Goal: Task Accomplishment & Management: Complete application form

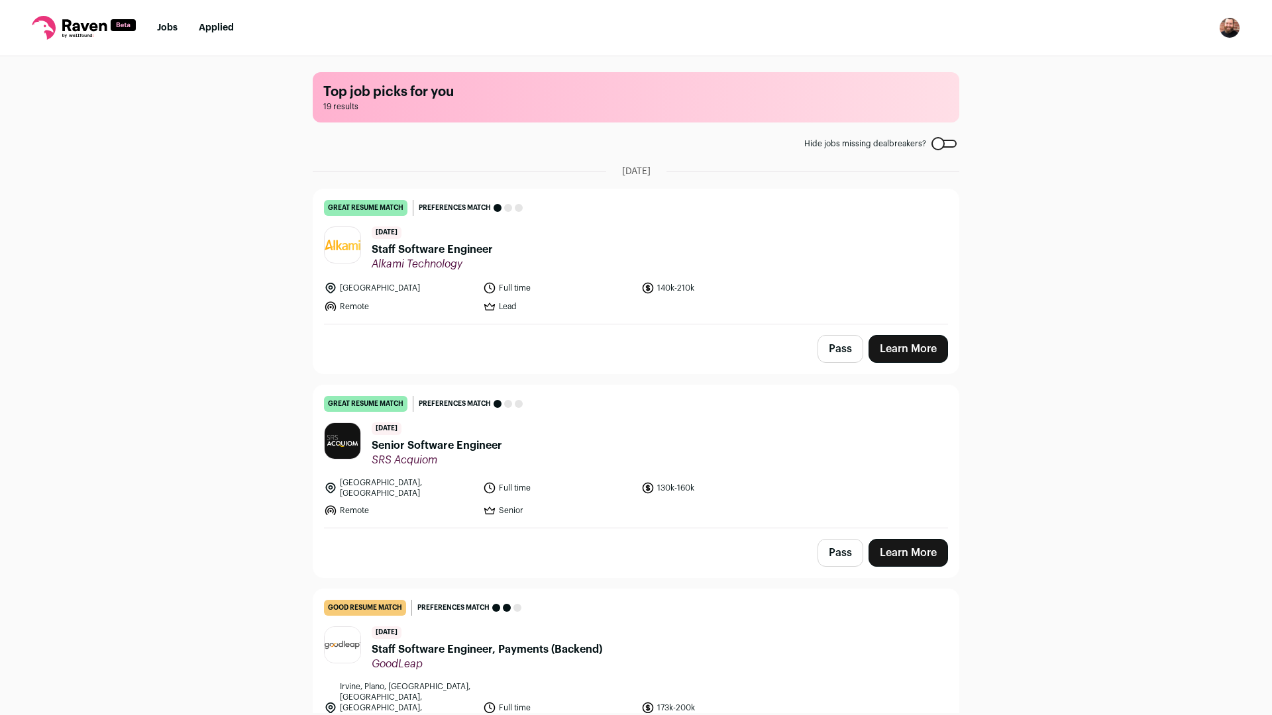
scroll to position [267, 0]
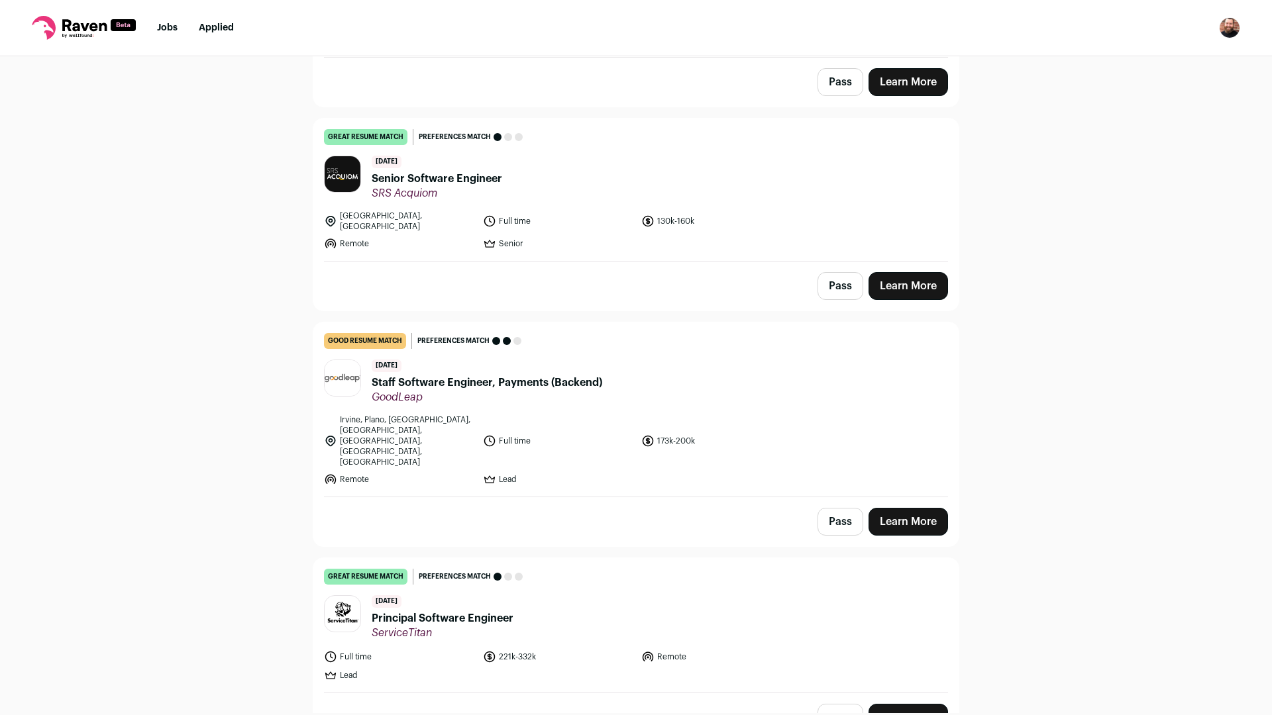
click at [888, 508] on link "Learn More" at bounding box center [907, 522] width 79 height 28
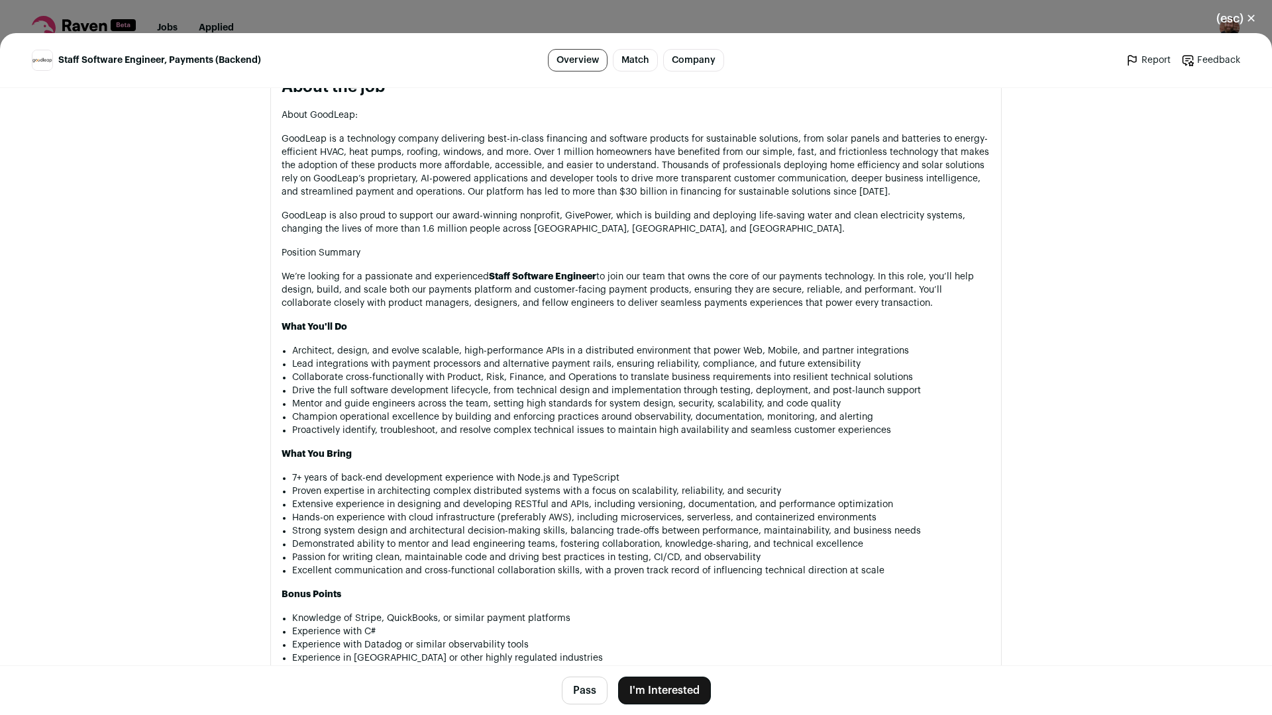
scroll to position [993, 0]
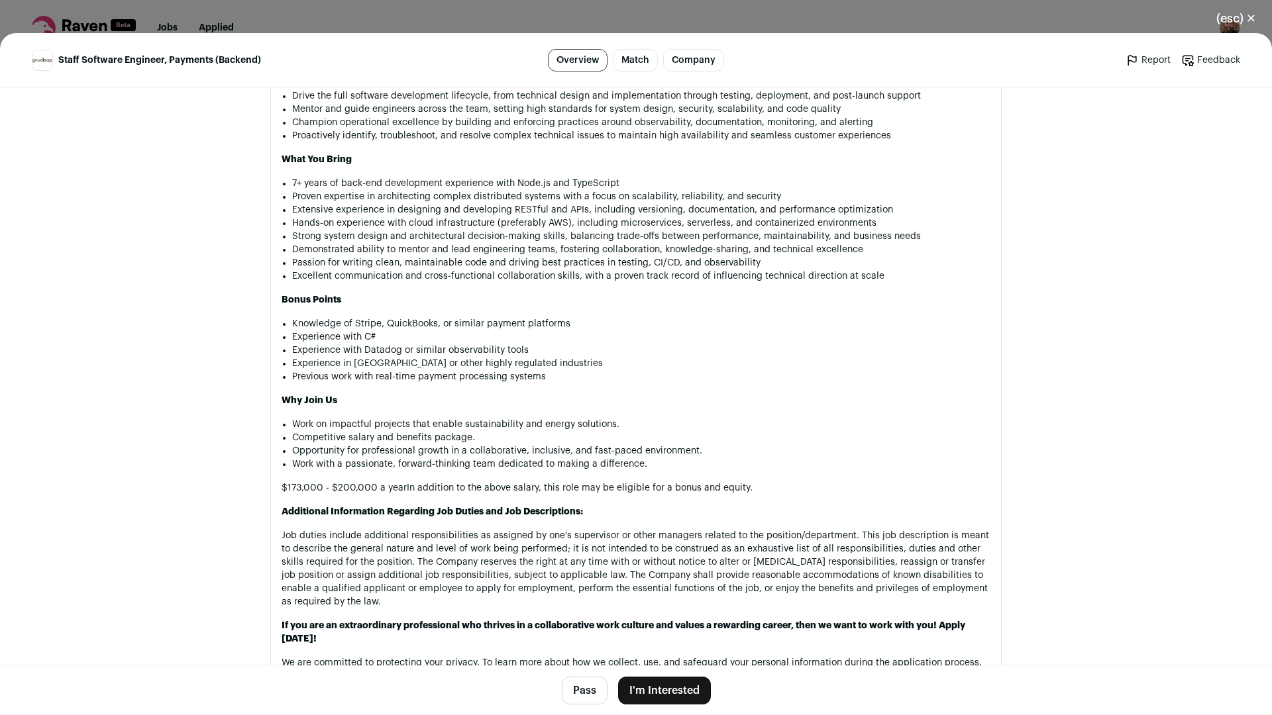
click at [650, 688] on button "I'm Interested" at bounding box center [664, 691] width 93 height 28
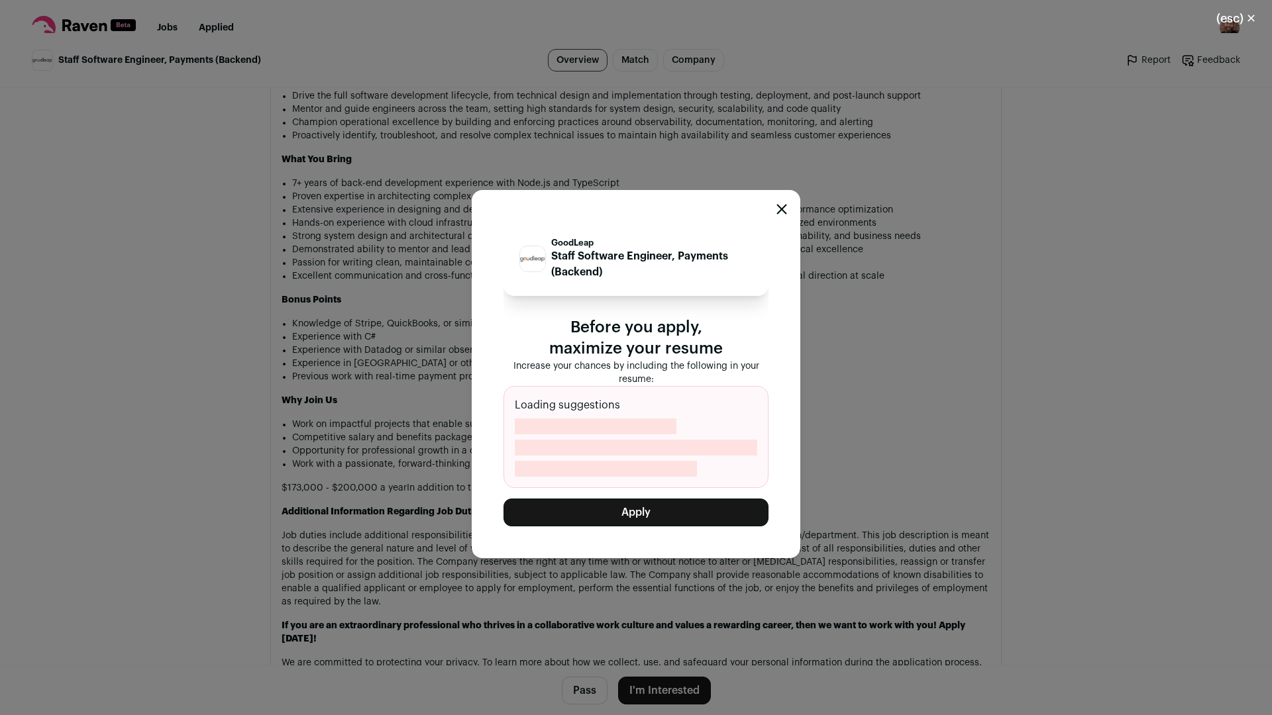
click at [648, 506] on button "Apply" at bounding box center [635, 513] width 265 height 28
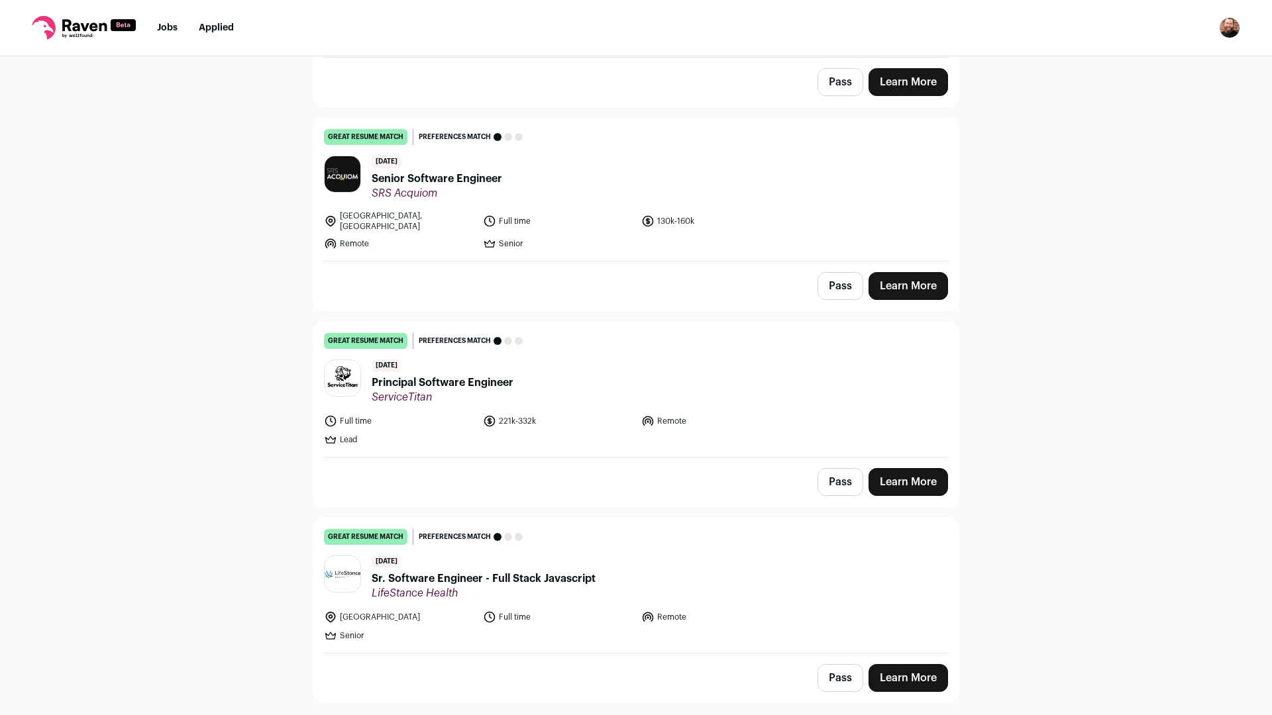
scroll to position [0, 0]
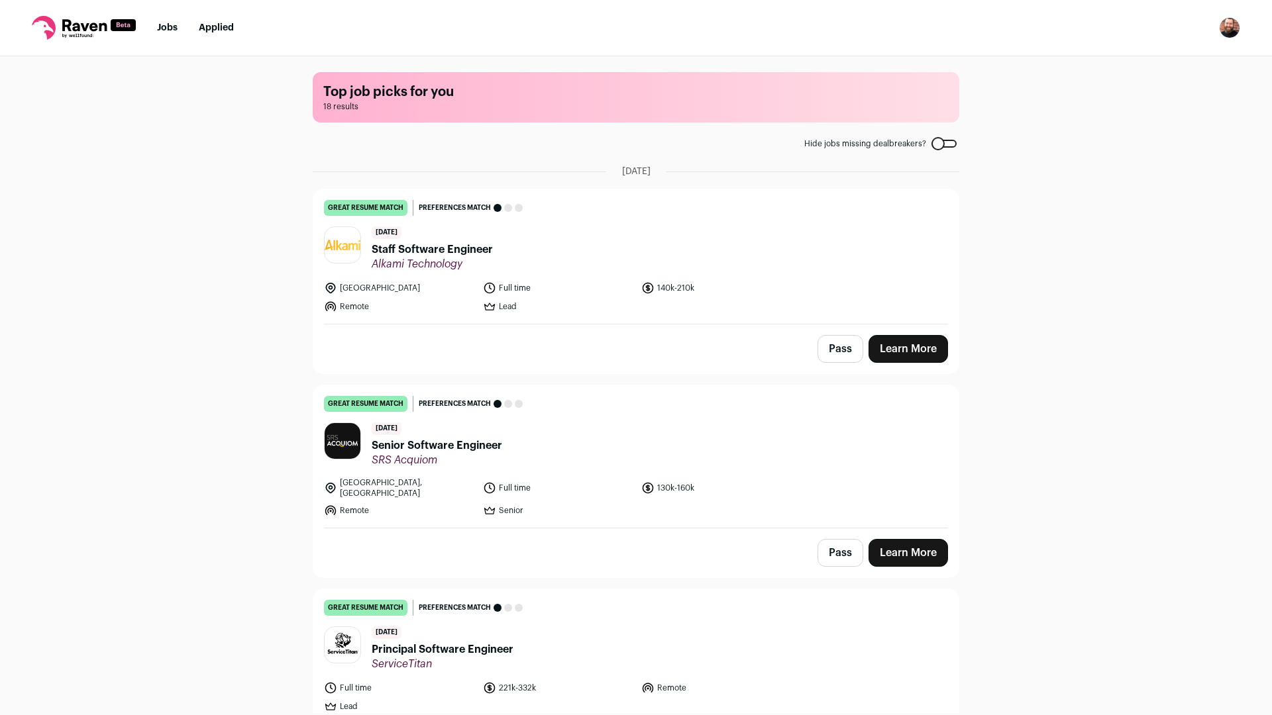
click at [752, 353] on div "Pass Learn More" at bounding box center [635, 349] width 645 height 49
click at [448, 250] on span "Staff Software Engineer" at bounding box center [432, 250] width 121 height 16
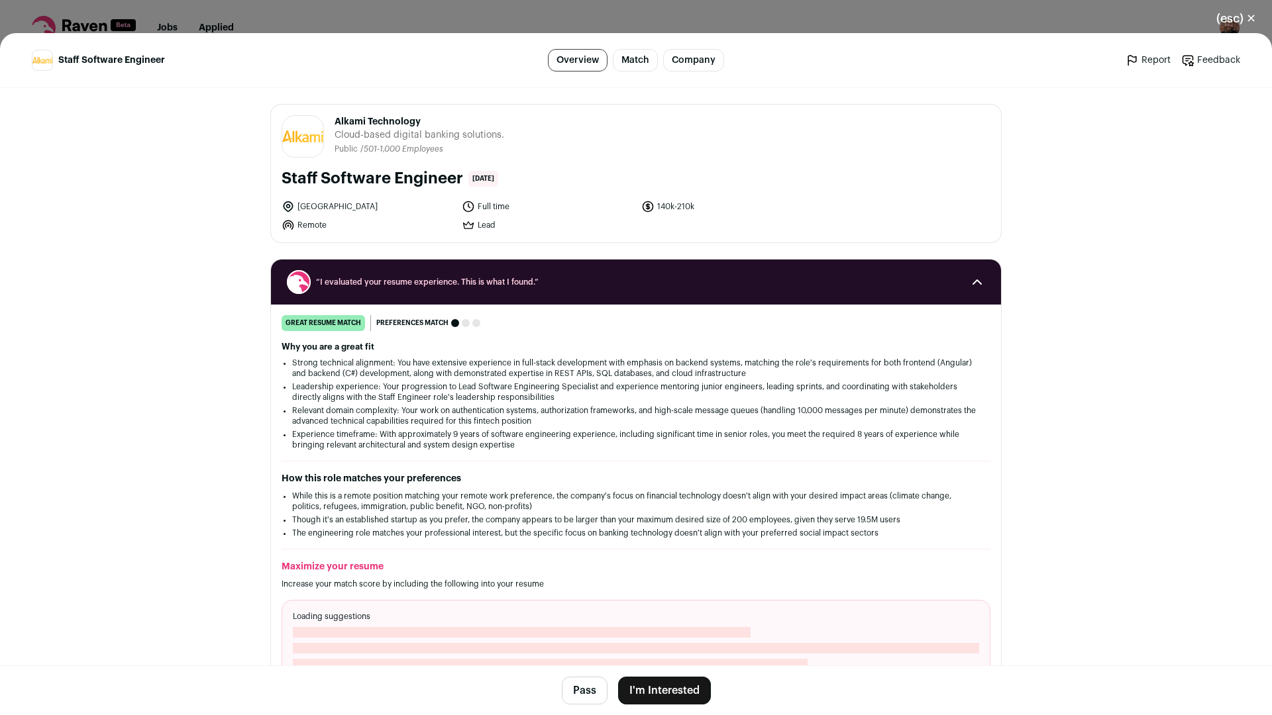
click at [578, 690] on button "Pass" at bounding box center [585, 691] width 46 height 28
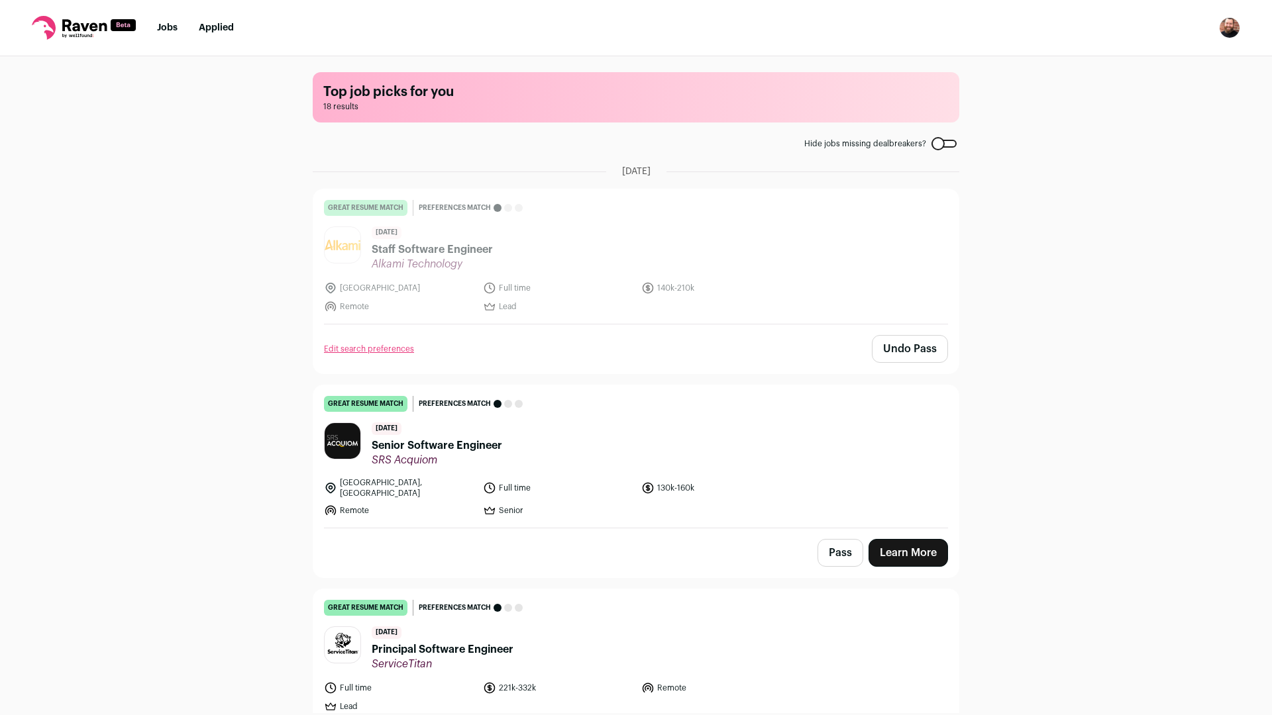
click at [473, 436] on div "[DATE] Senior Software Engineer SRS Acquiom" at bounding box center [437, 445] width 130 height 44
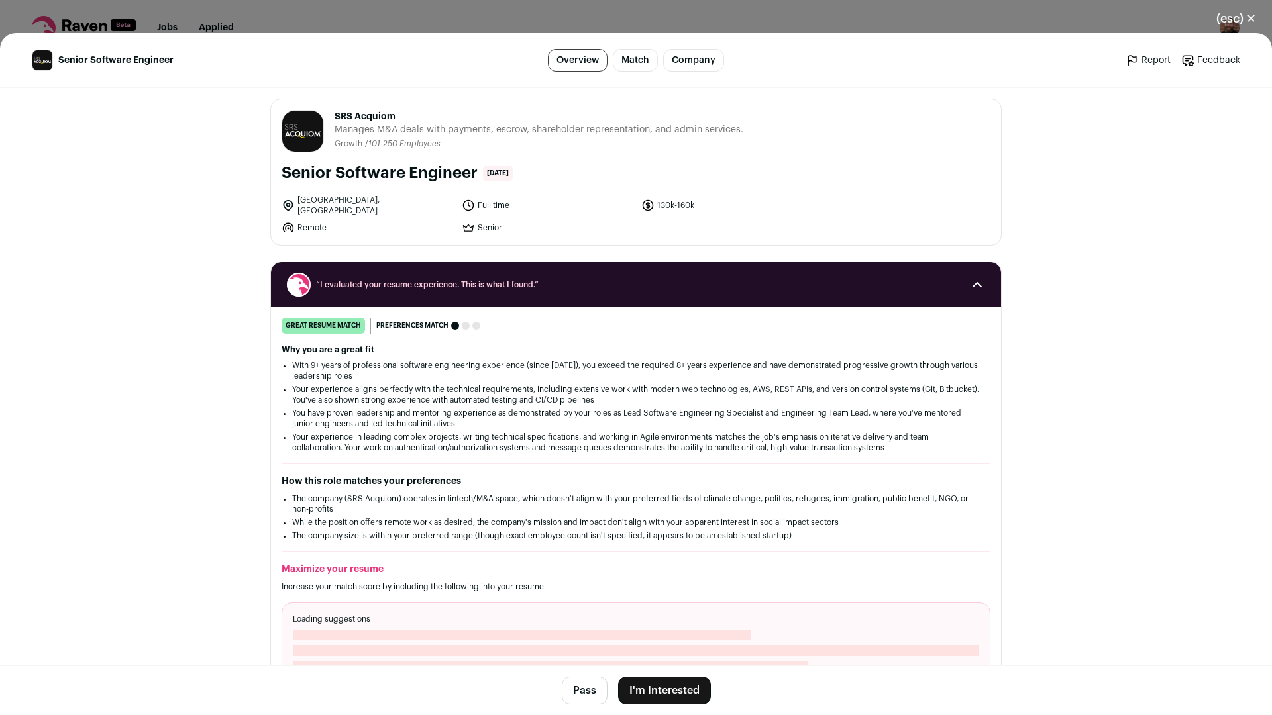
scroll to position [133, 0]
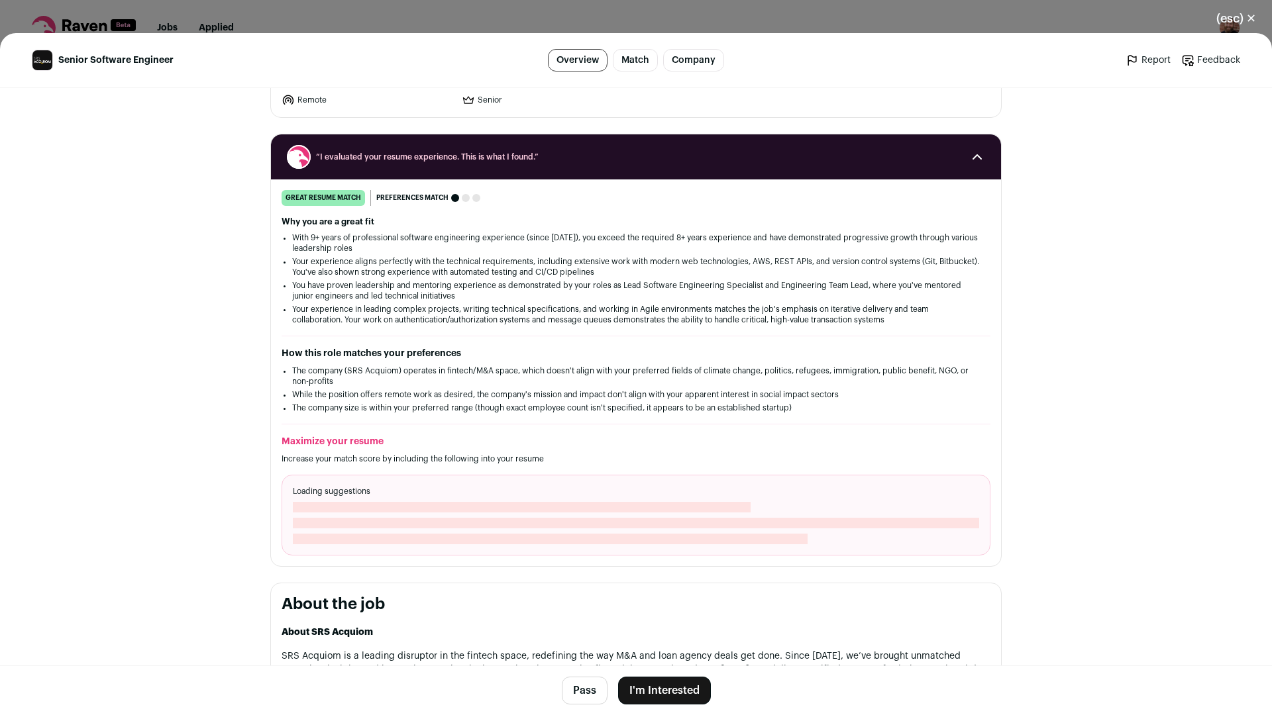
click at [562, 690] on button "Pass" at bounding box center [585, 691] width 46 height 28
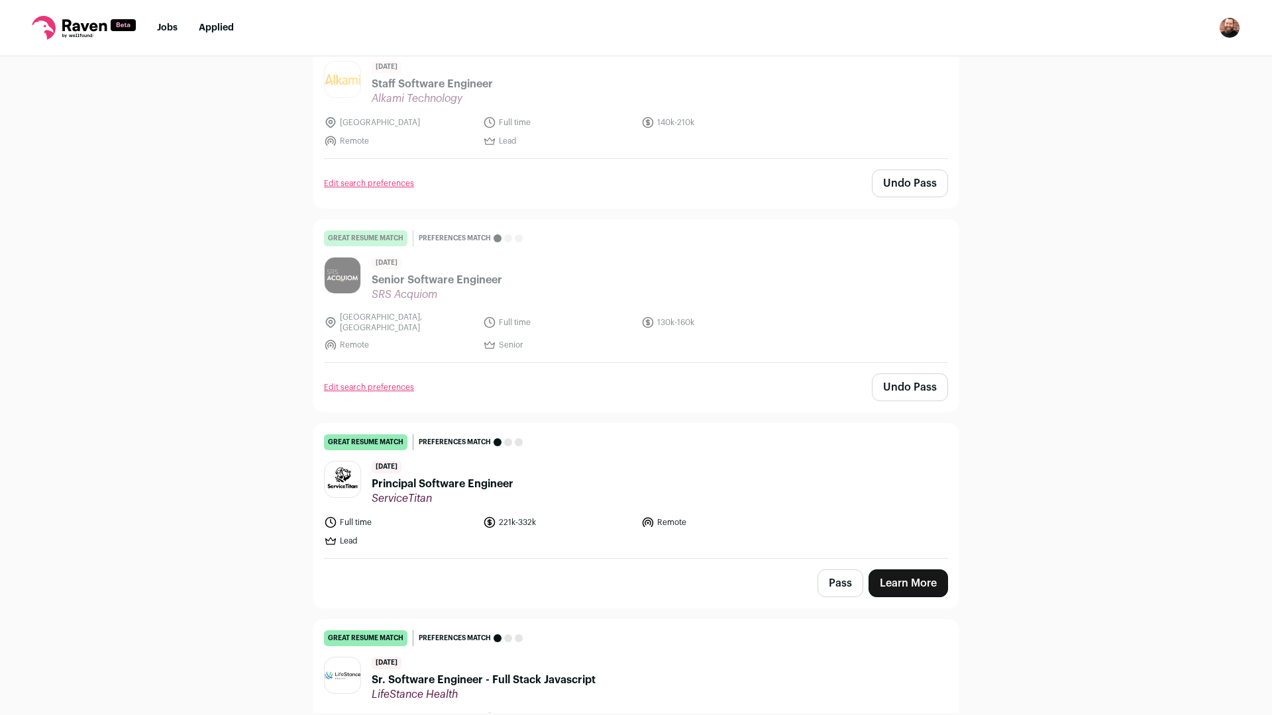
scroll to position [168, 0]
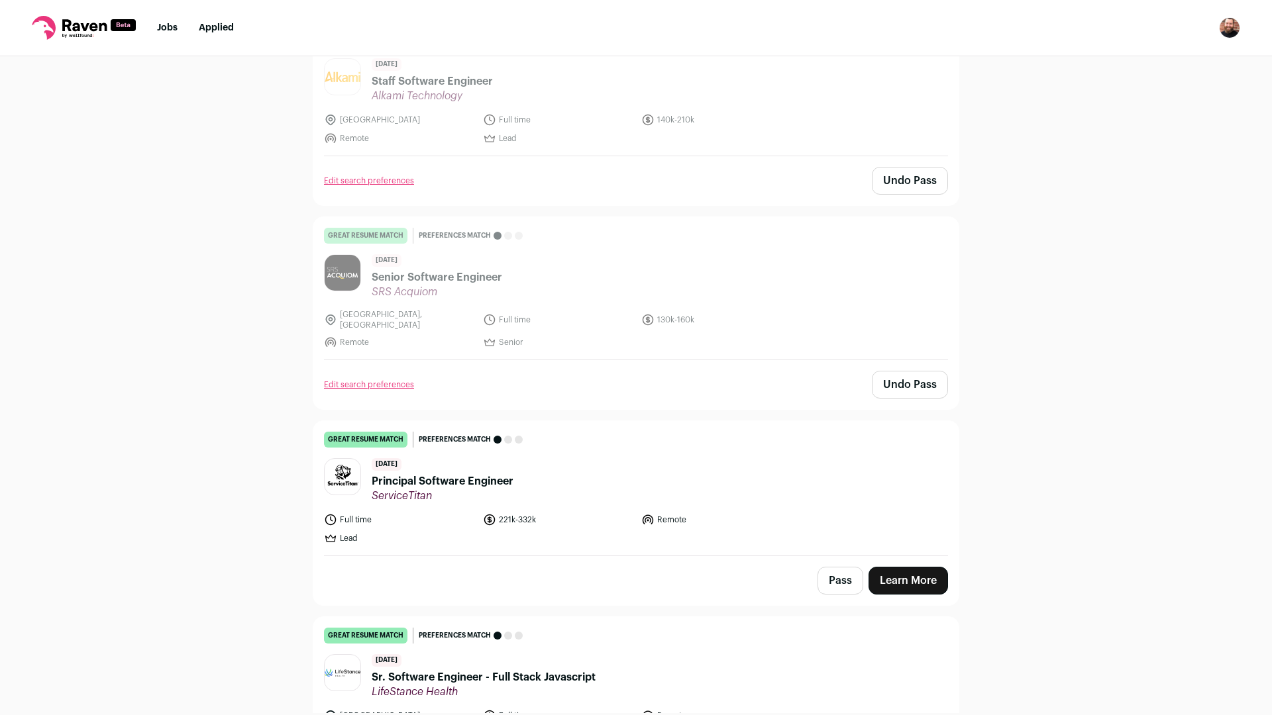
click at [575, 470] on header "[DATE] Principal Software Engineer ServiceTitan" at bounding box center [636, 480] width 624 height 44
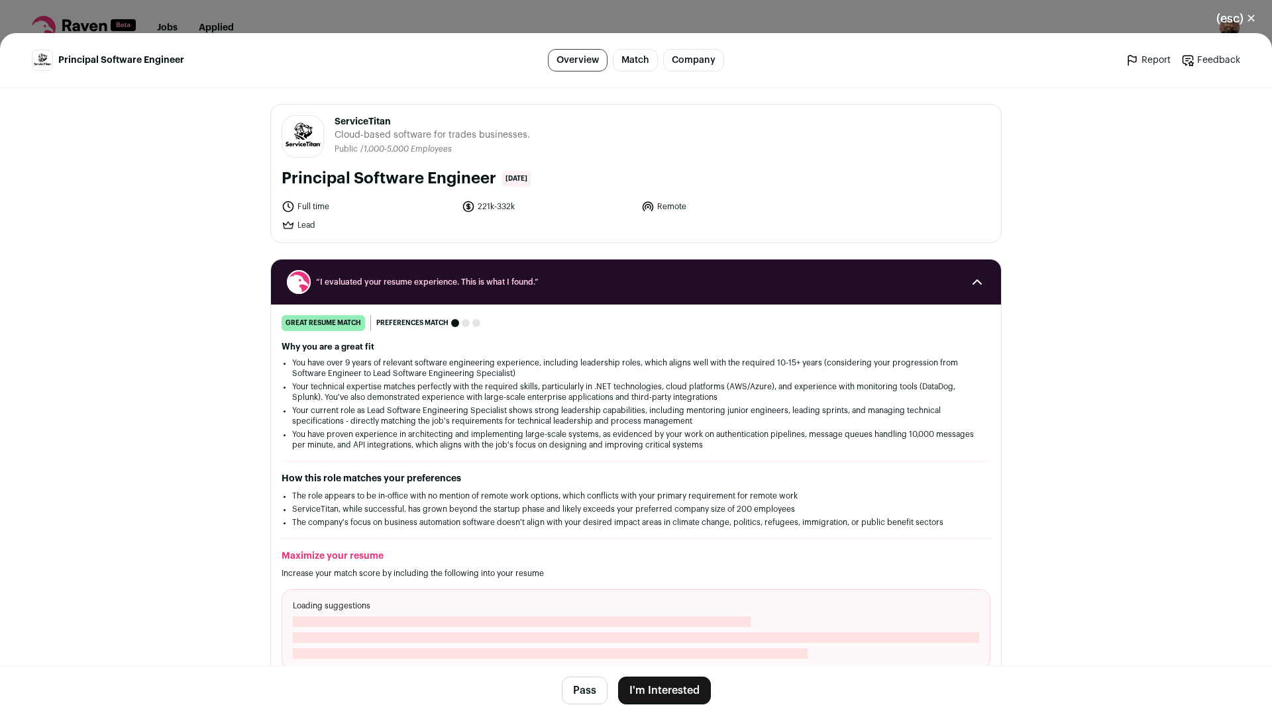
click at [575, 682] on button "Pass" at bounding box center [585, 691] width 46 height 28
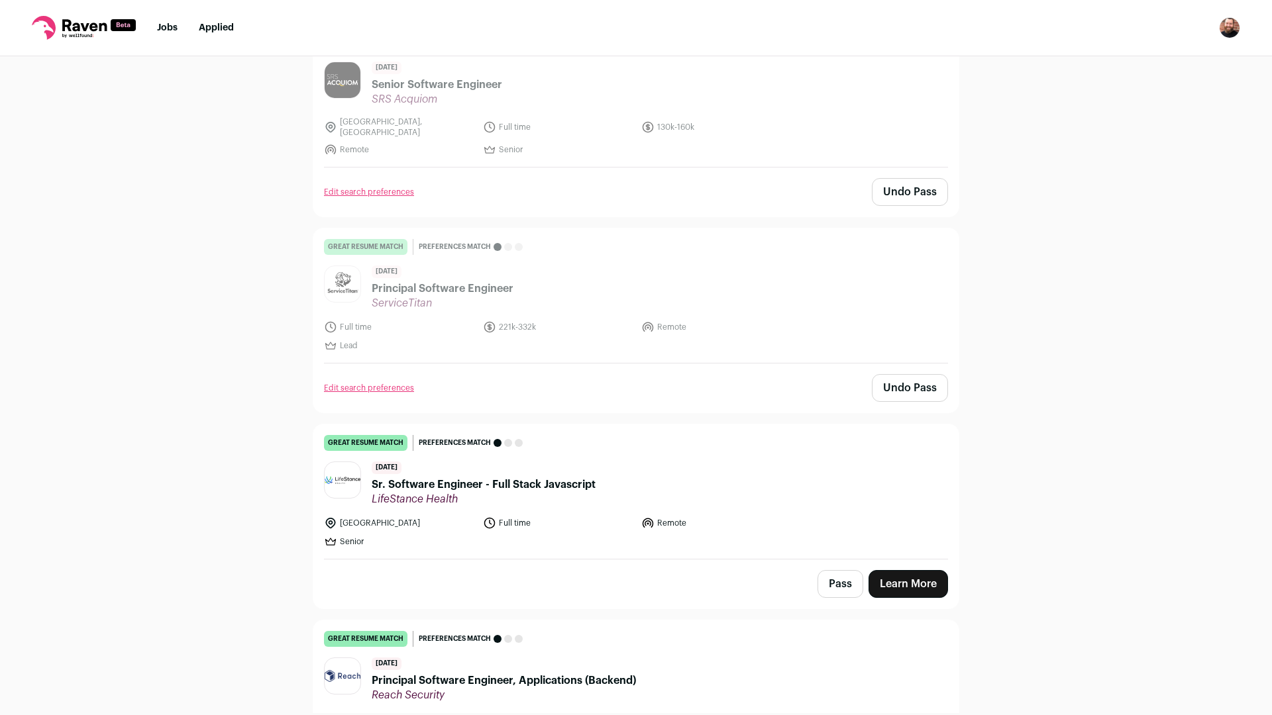
scroll to position [373, 0]
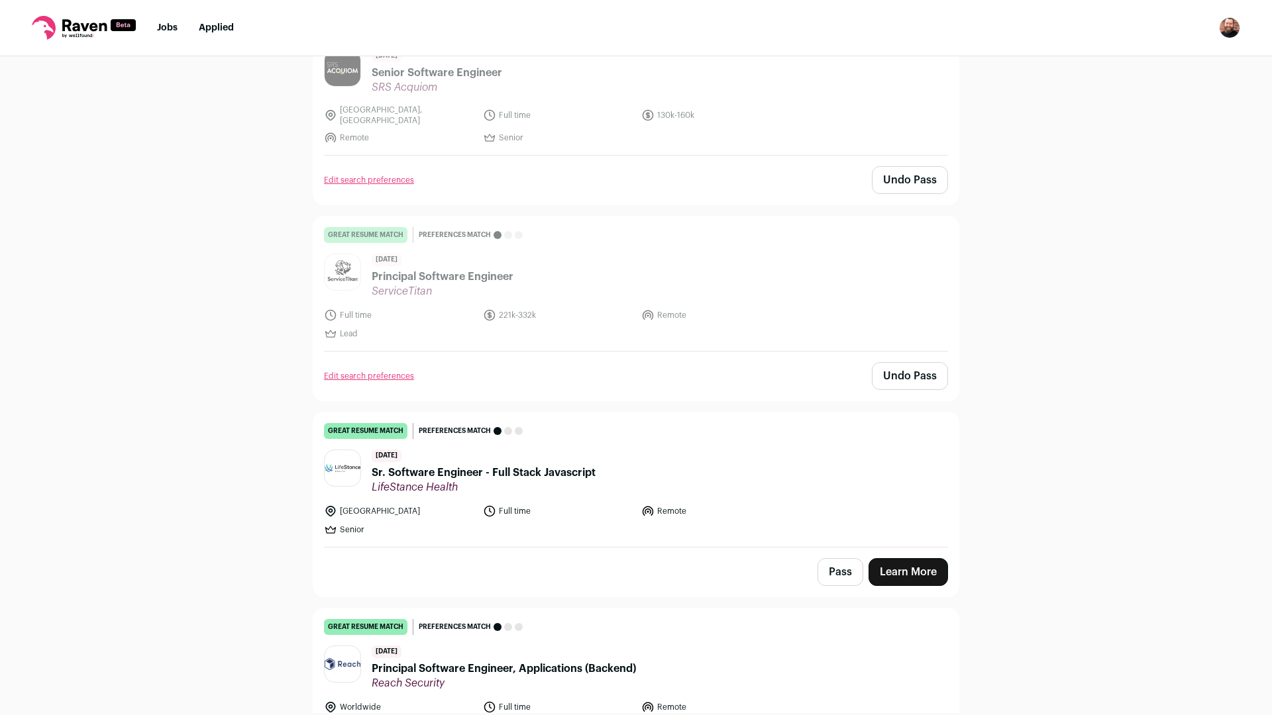
click at [834, 558] on button "Pass" at bounding box center [840, 572] width 46 height 28
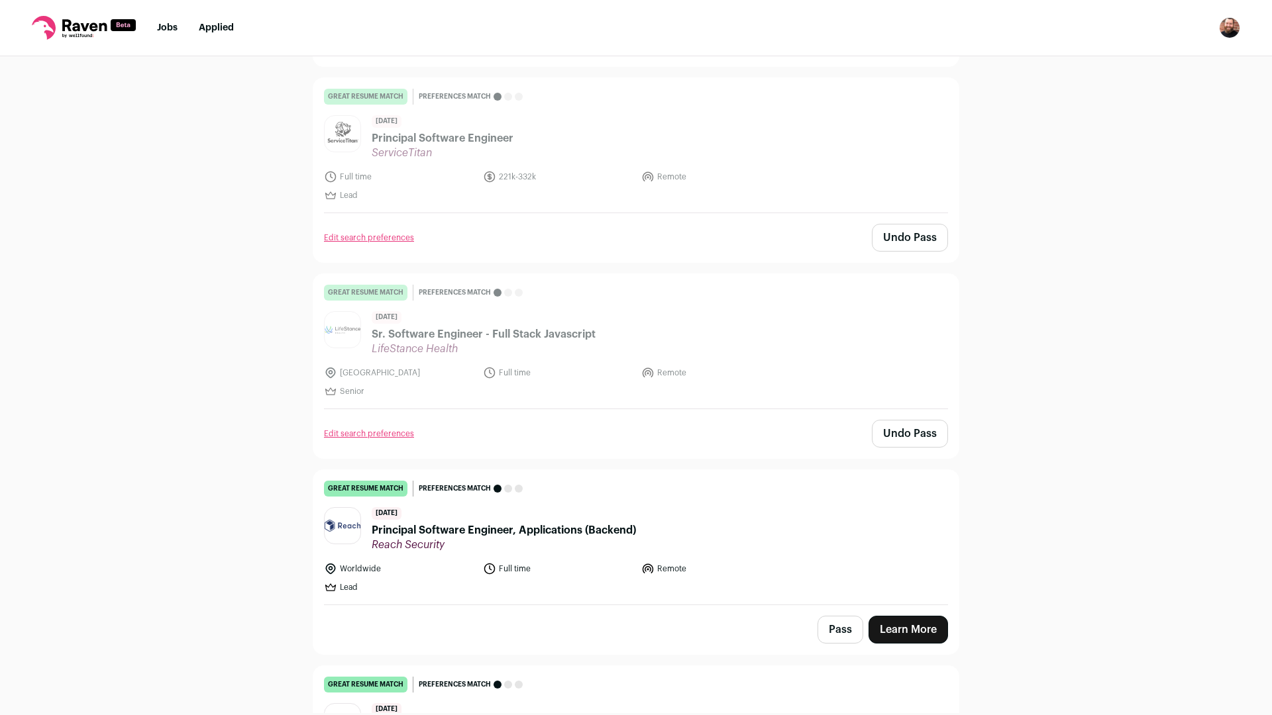
scroll to position [601, 0]
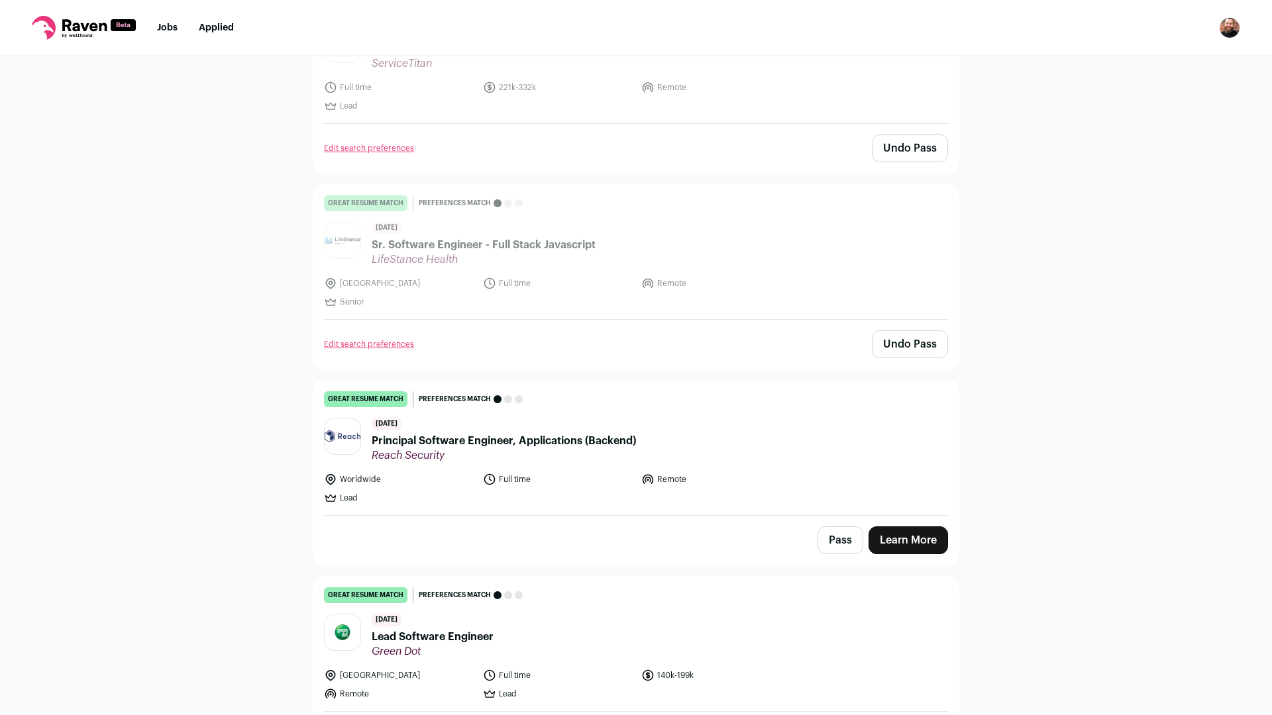
click at [839, 541] on button "Pass" at bounding box center [840, 541] width 46 height 28
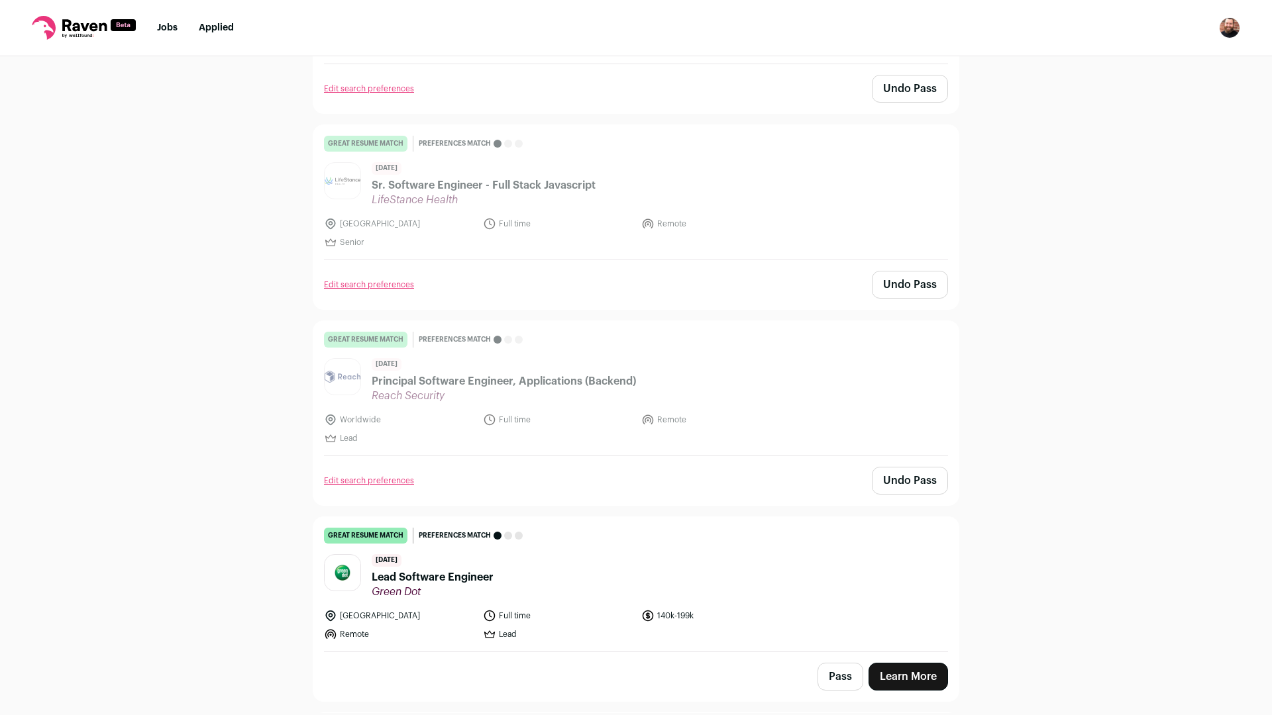
scroll to position [701, 0]
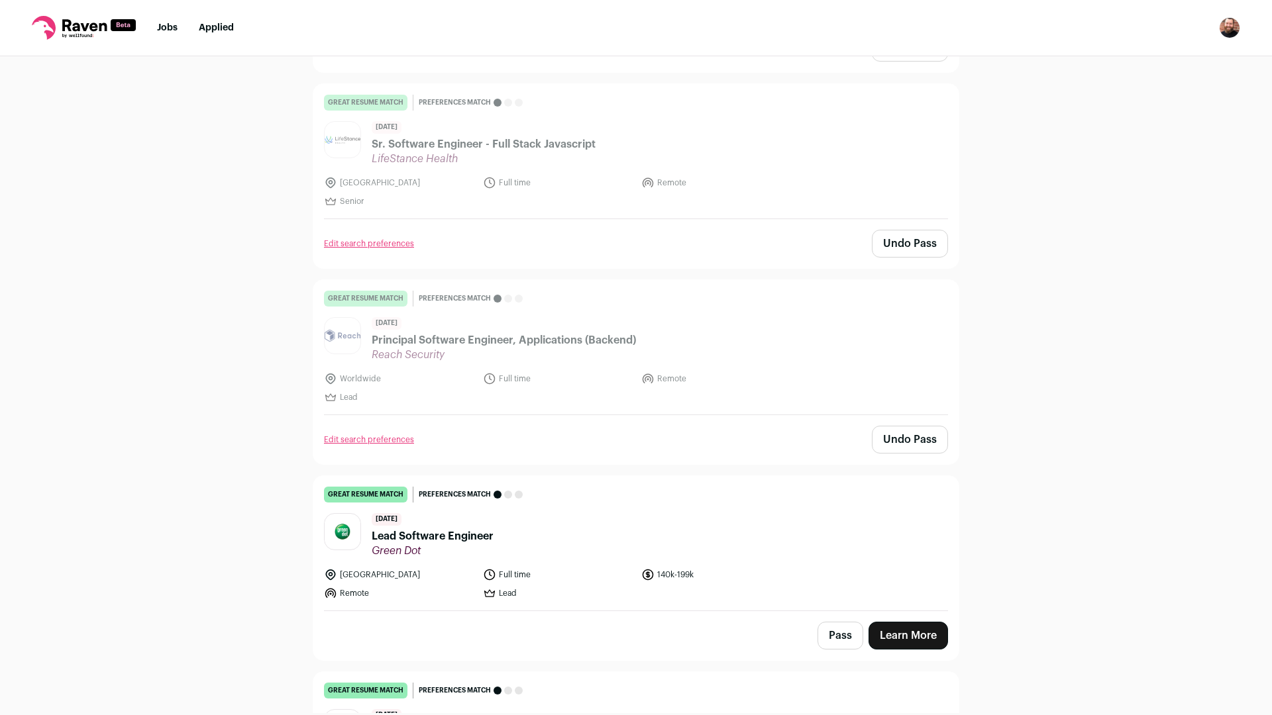
click at [639, 523] on header "[DATE] Lead Software Engineer Green Dot" at bounding box center [636, 535] width 624 height 44
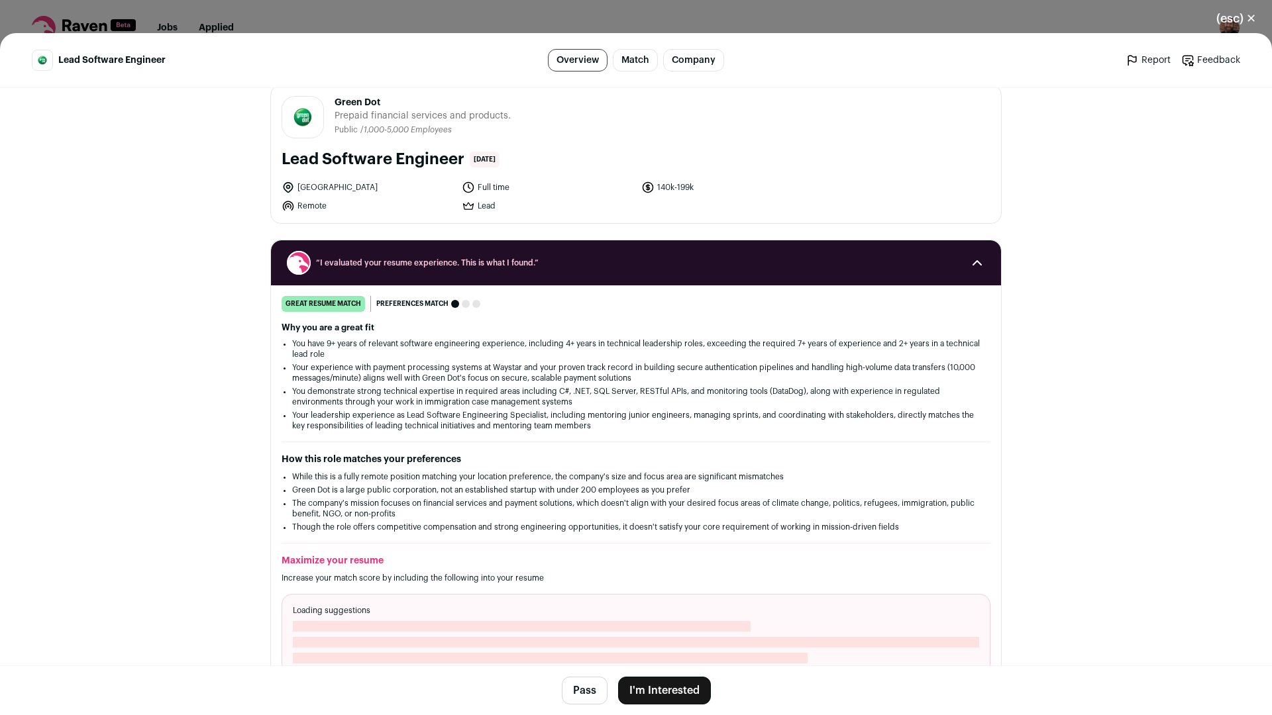
scroll to position [56, 0]
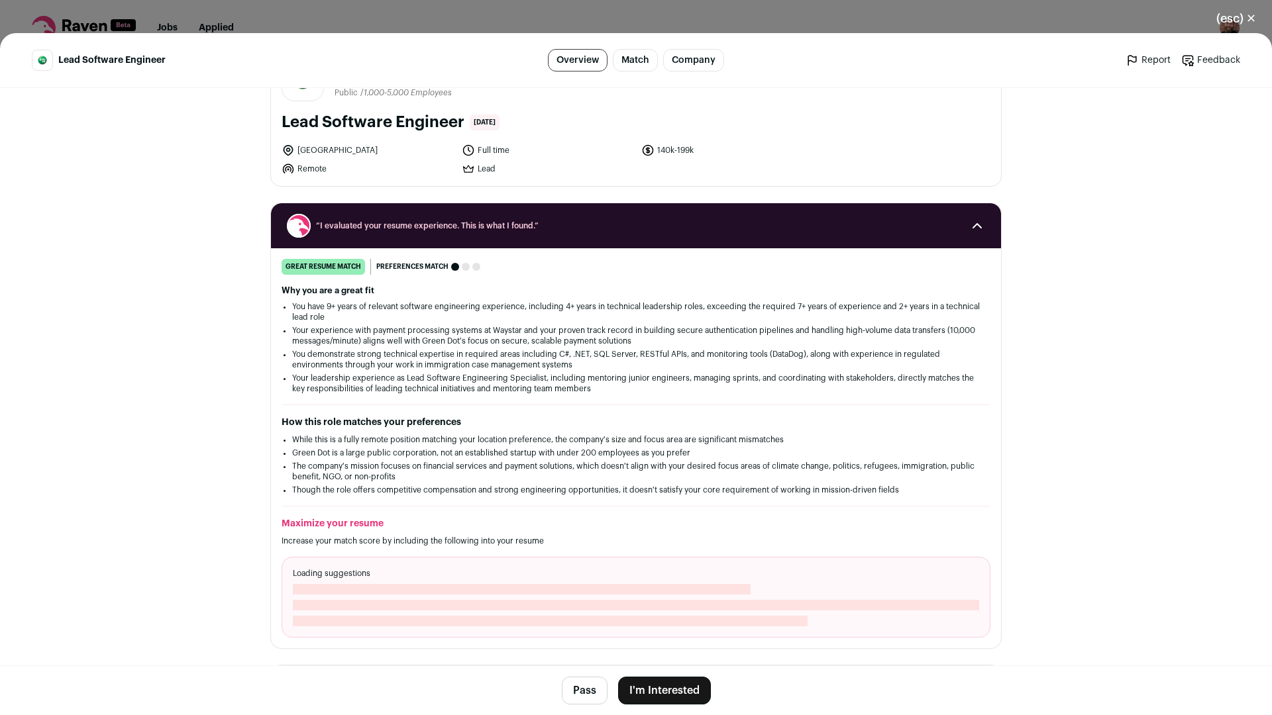
click at [587, 699] on button "Pass" at bounding box center [585, 691] width 46 height 28
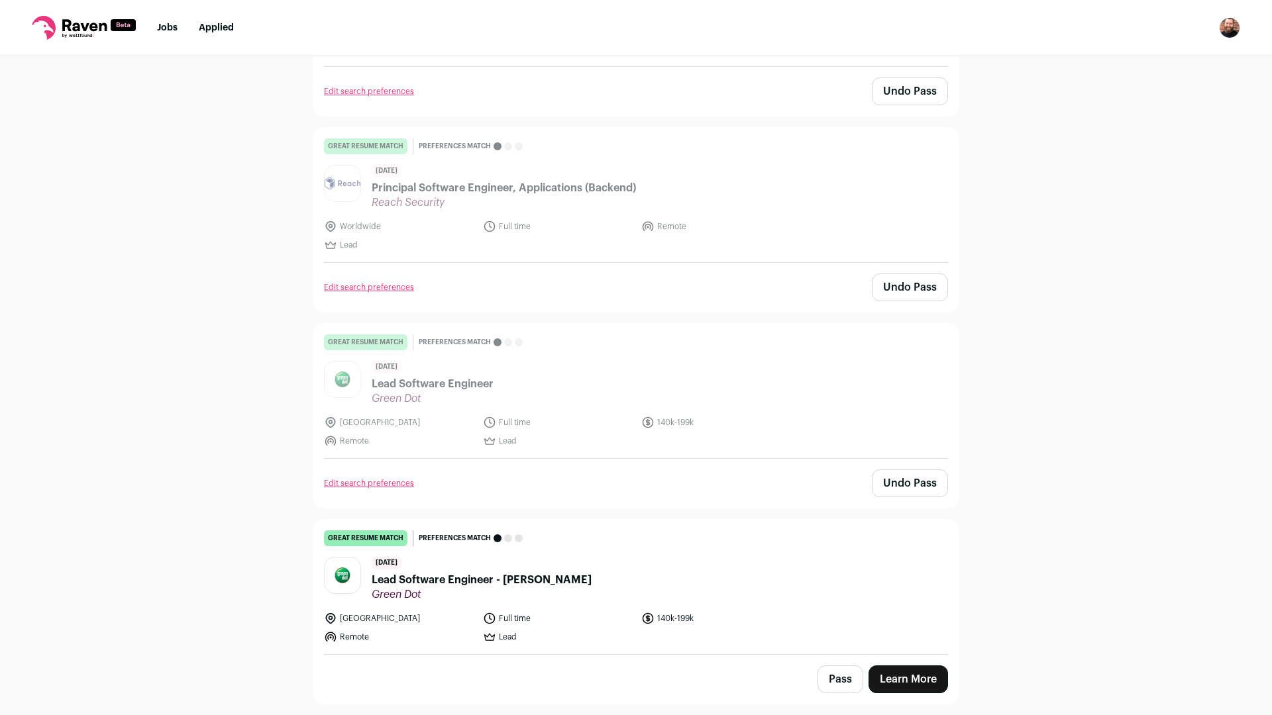
scroll to position [960, 0]
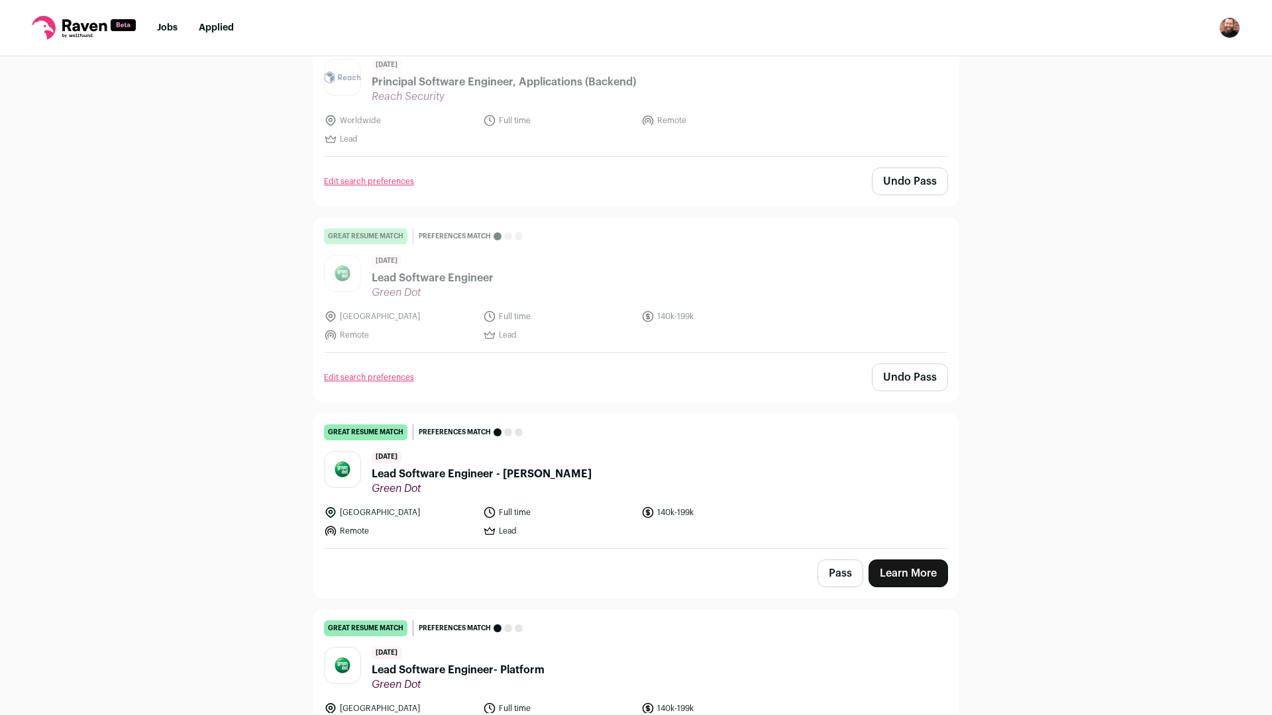
click at [824, 560] on button "Pass" at bounding box center [840, 574] width 46 height 28
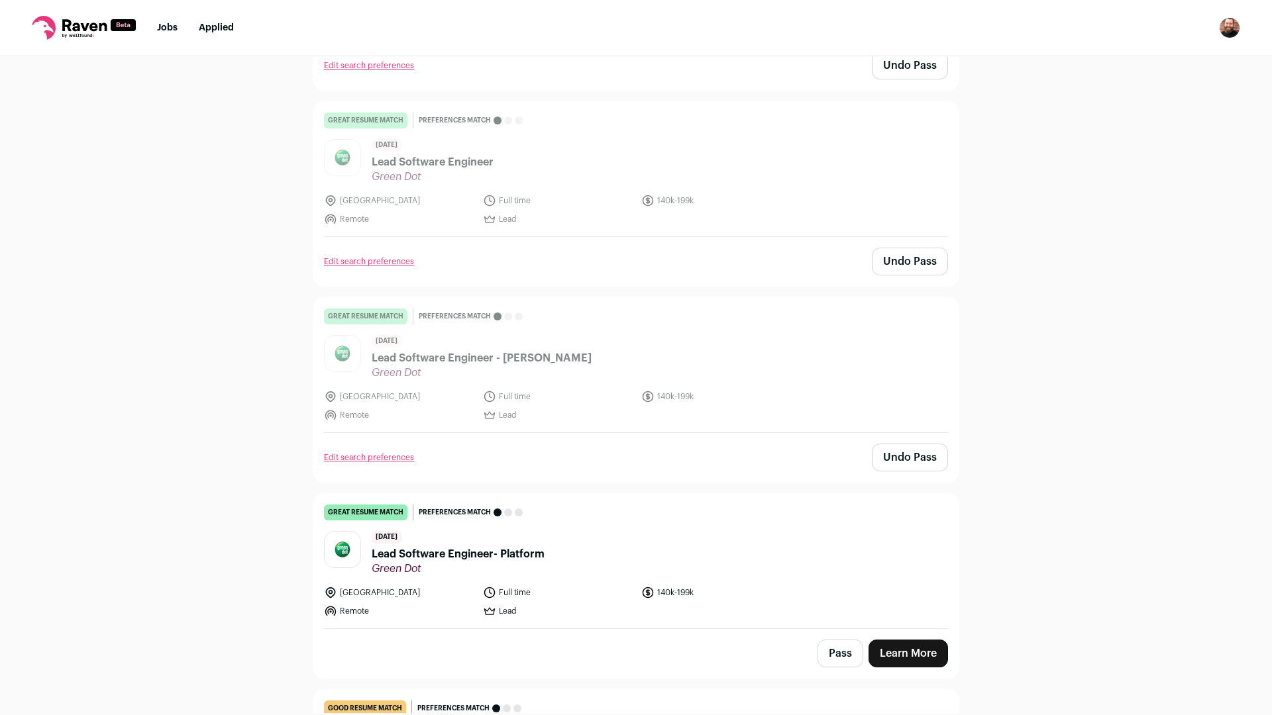
scroll to position [1193, 0]
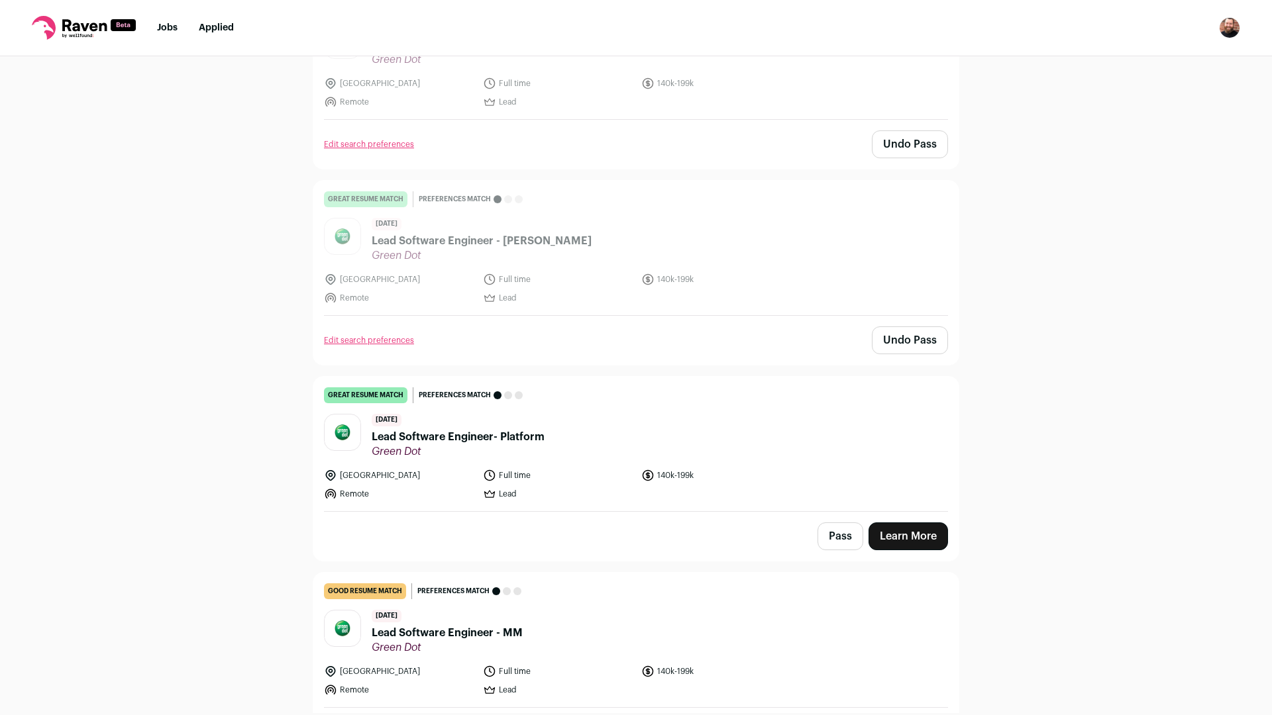
click at [831, 533] on button "Pass" at bounding box center [840, 537] width 46 height 28
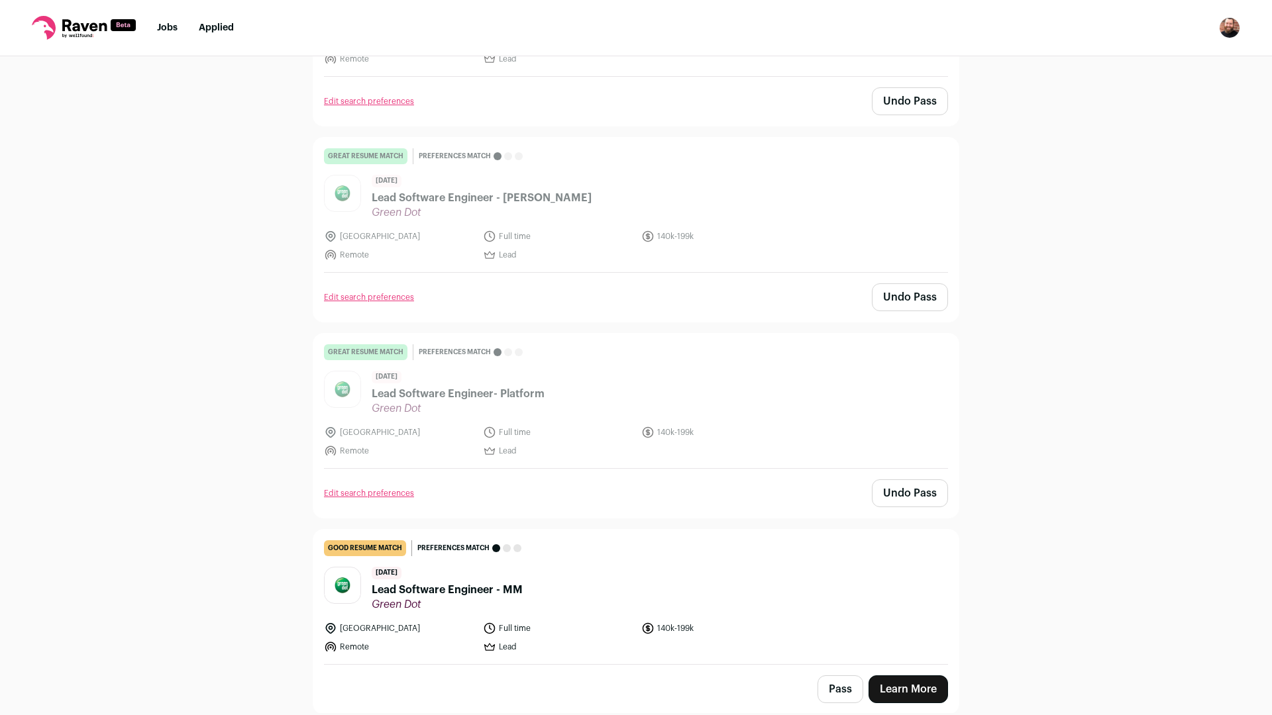
scroll to position [1418, 0]
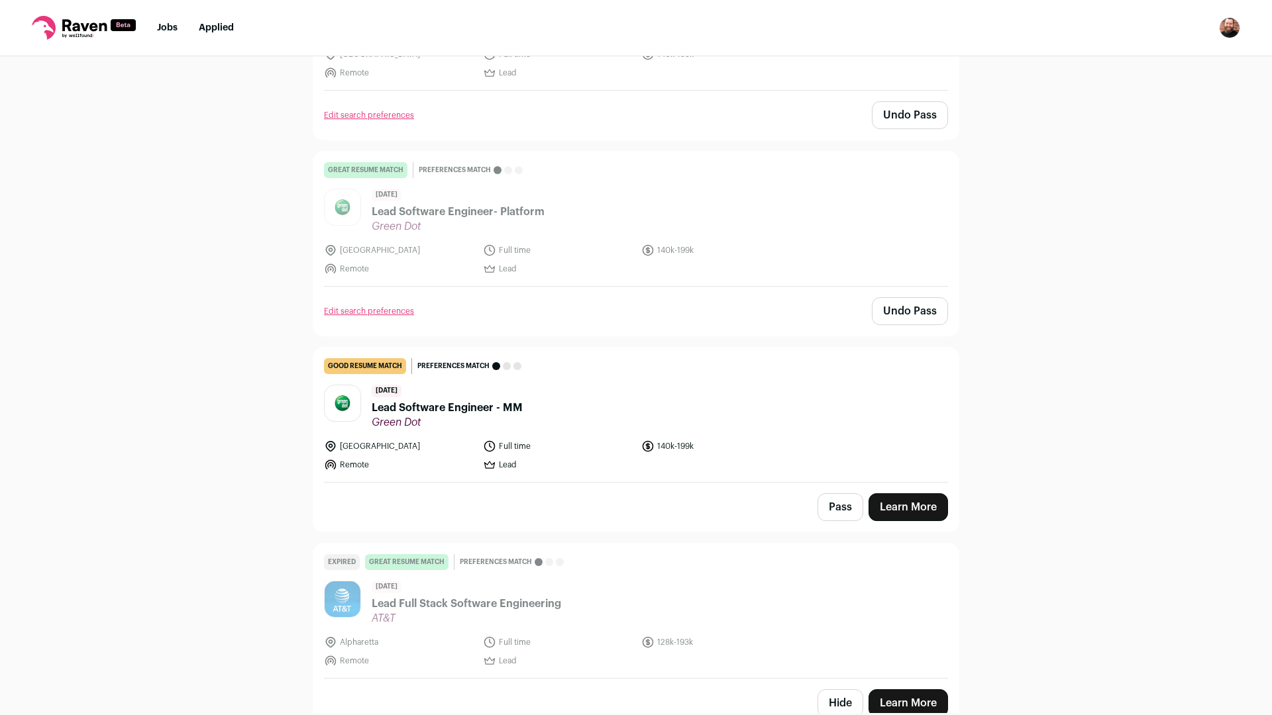
click at [833, 502] on button "Pass" at bounding box center [840, 507] width 46 height 28
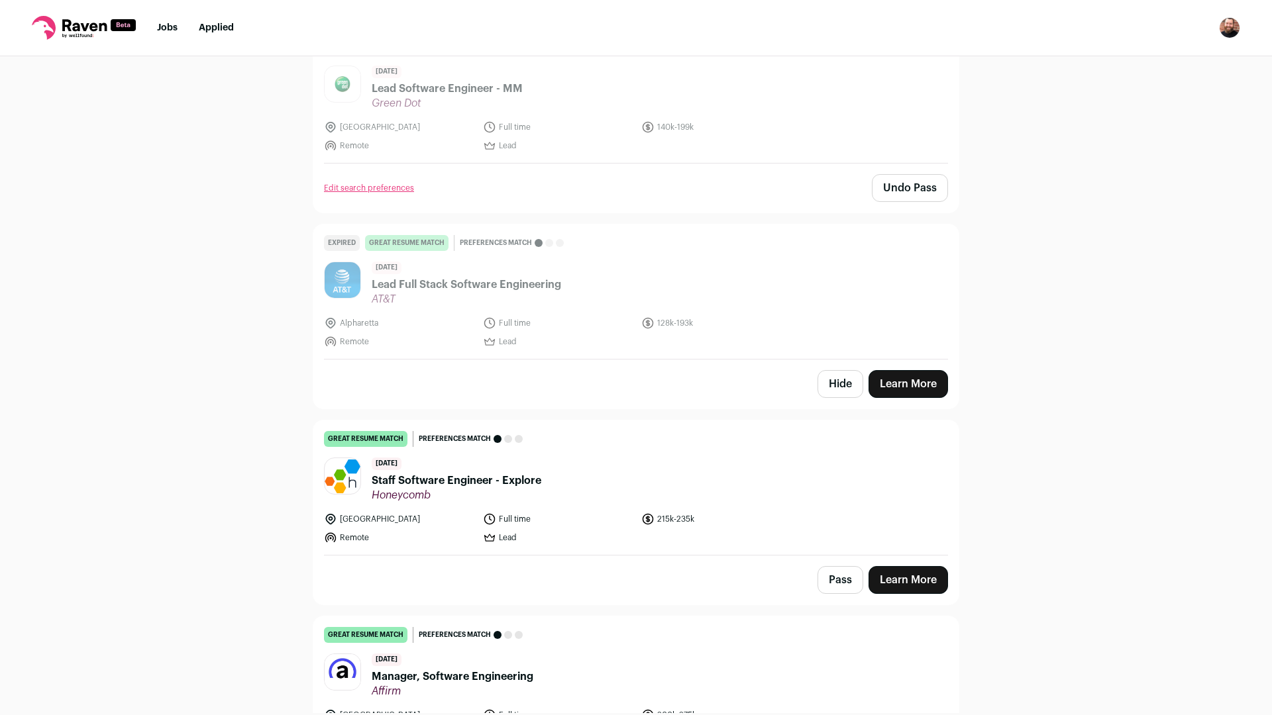
scroll to position [1761, 0]
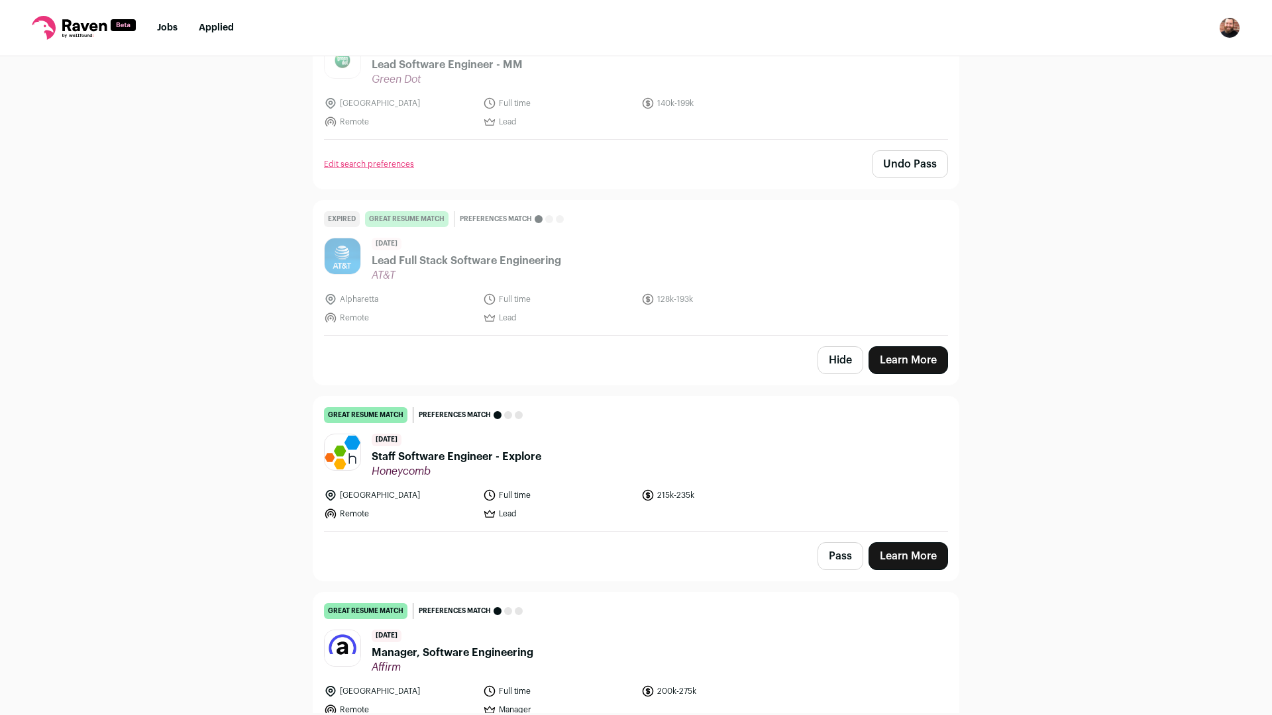
click at [607, 450] on header "[DATE] Staff Software Engineer - Explore [GEOGRAPHIC_DATA]" at bounding box center [636, 456] width 624 height 44
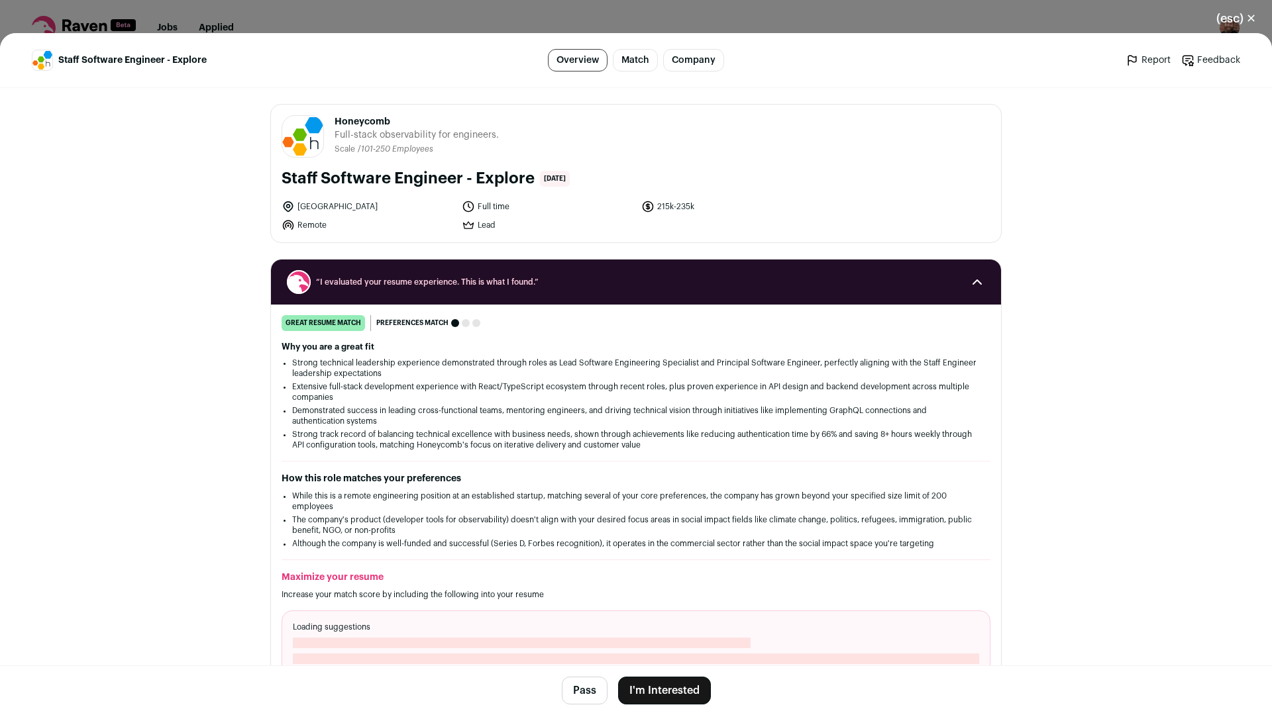
click at [586, 692] on button "Pass" at bounding box center [585, 691] width 46 height 28
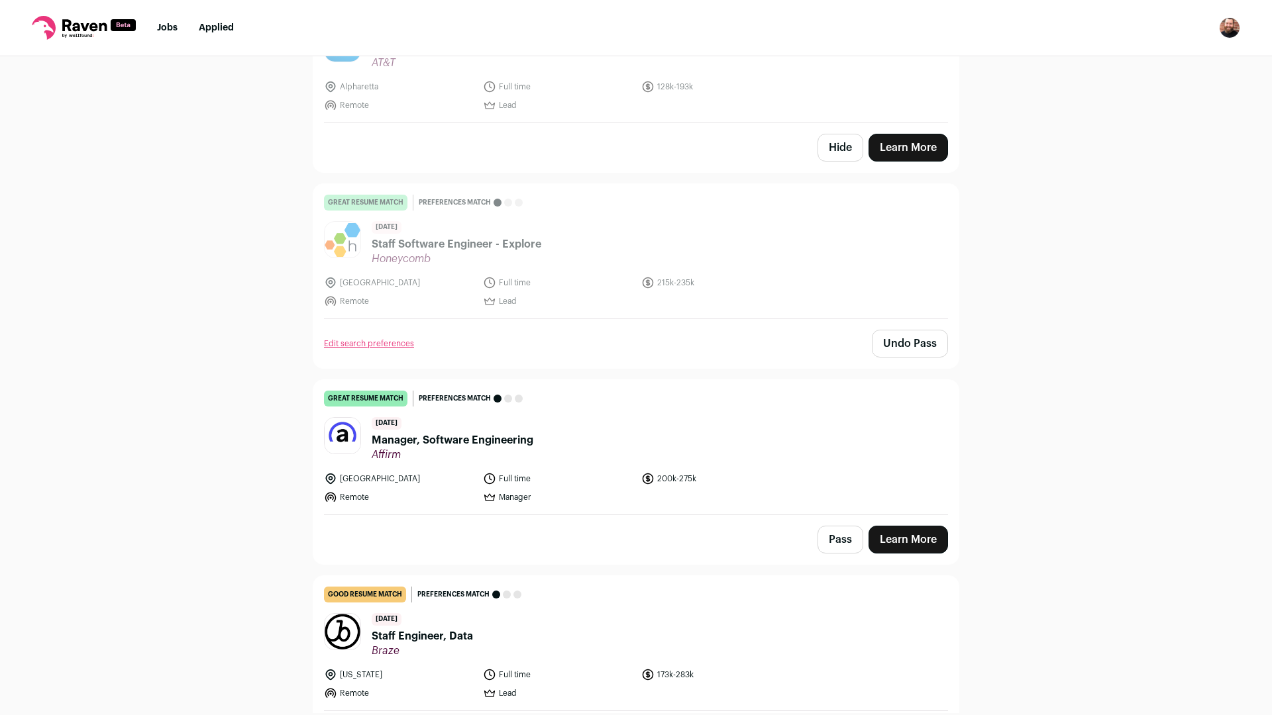
scroll to position [2051, 0]
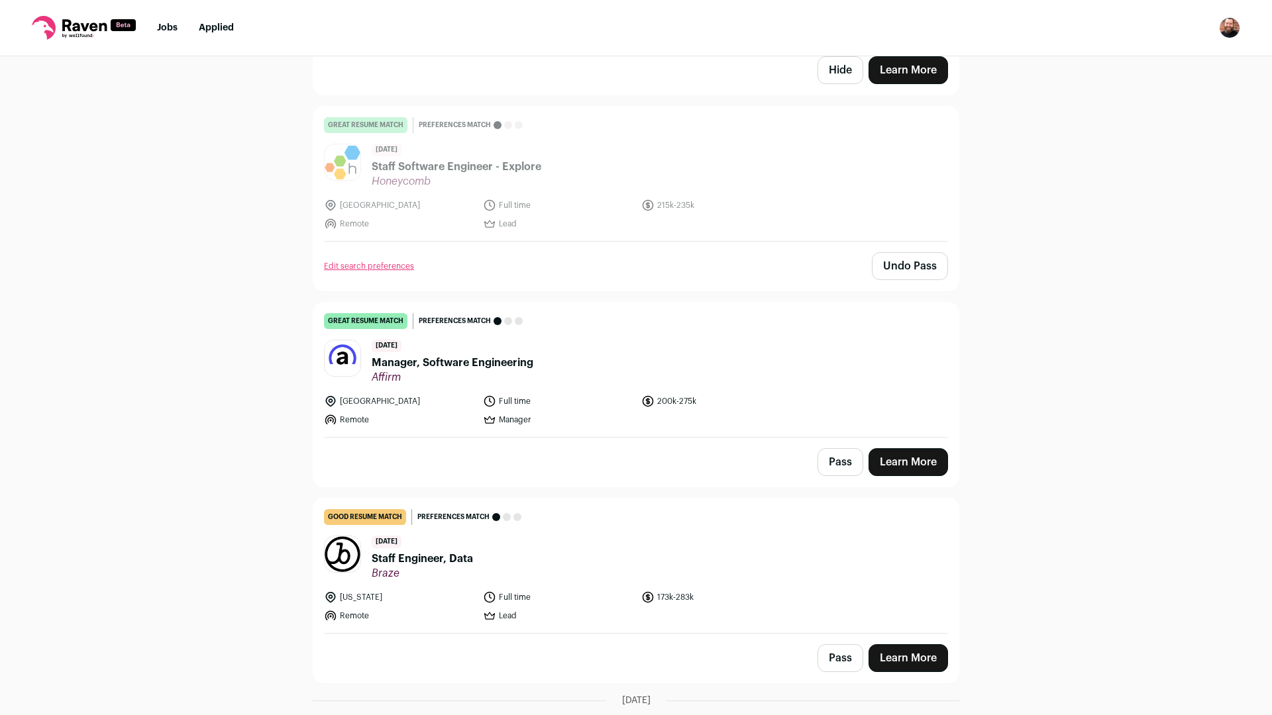
click at [804, 458] on div "Pass Learn More" at bounding box center [635, 462] width 645 height 49
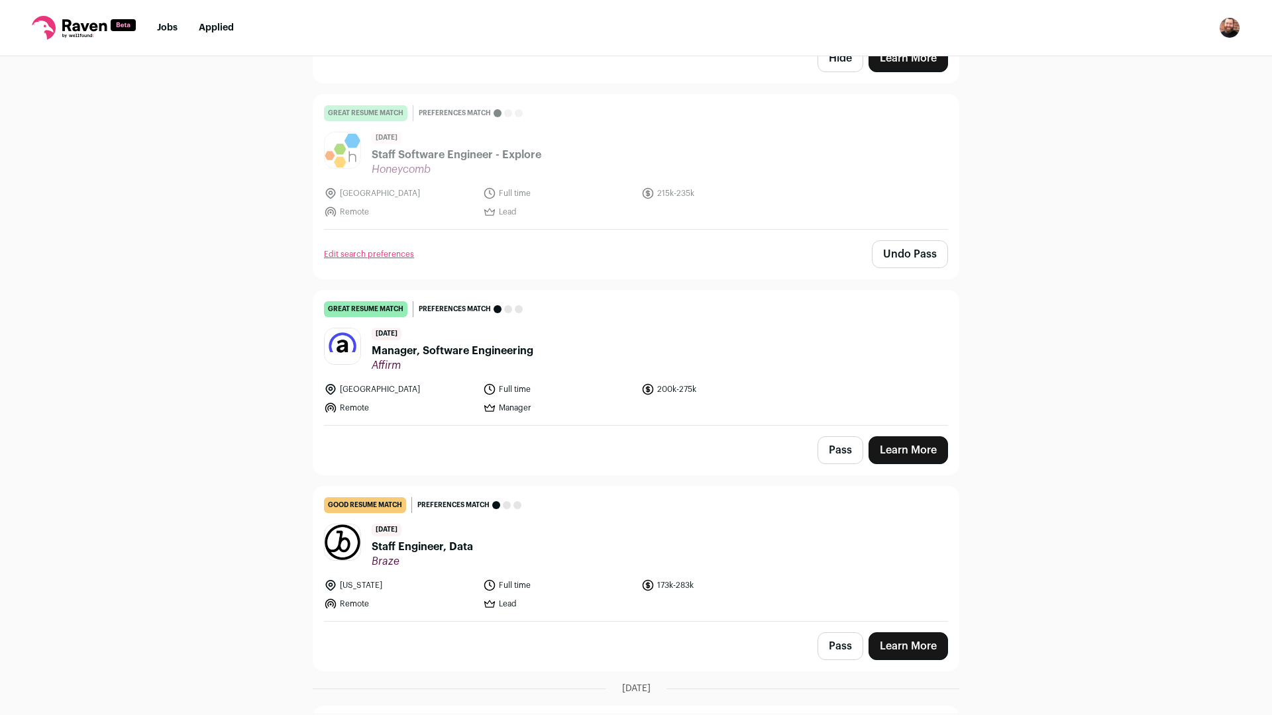
click at [829, 443] on button "Pass" at bounding box center [840, 451] width 46 height 28
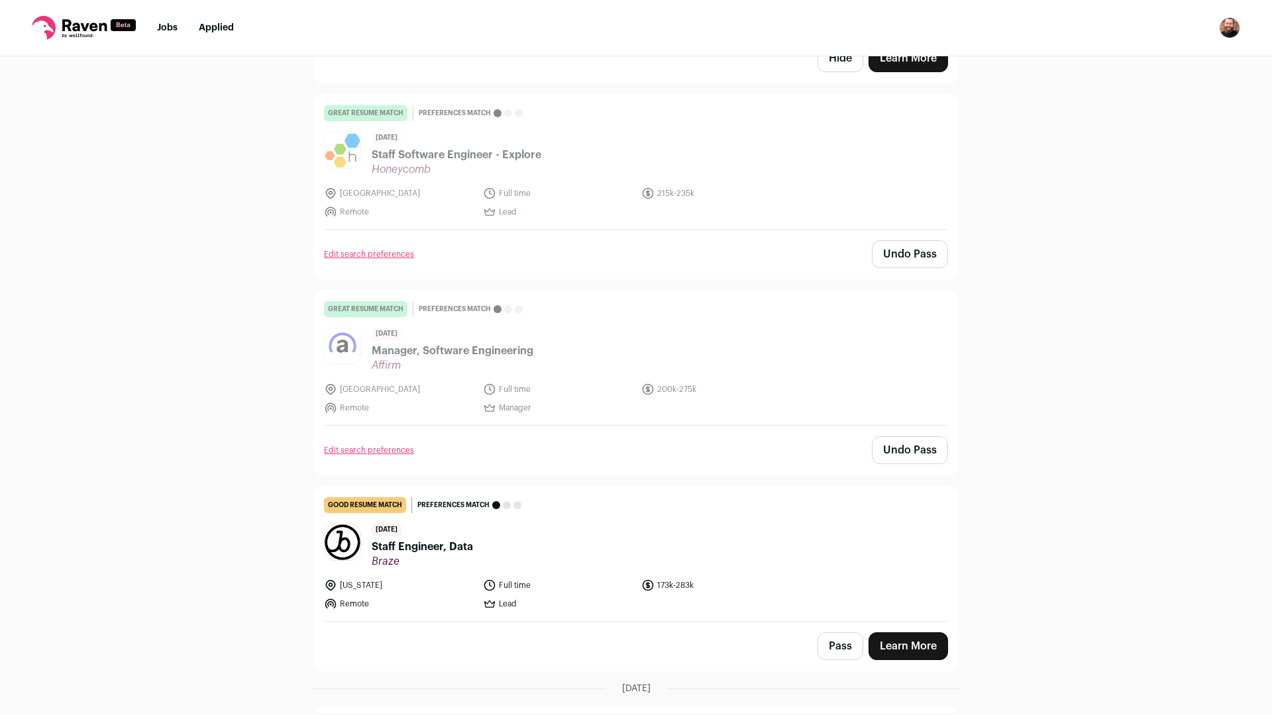
scroll to position [2083, 0]
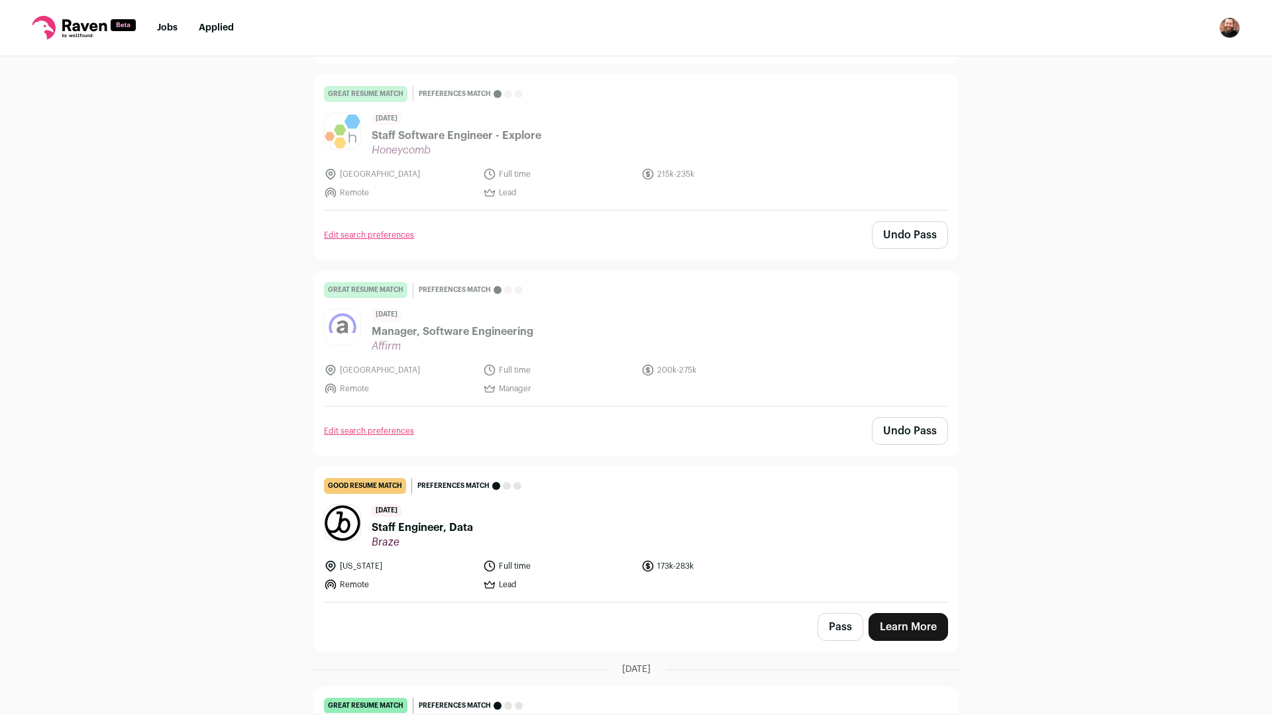
click at [514, 507] on header "[DATE] Staff Engineer, Data Braze" at bounding box center [636, 527] width 624 height 44
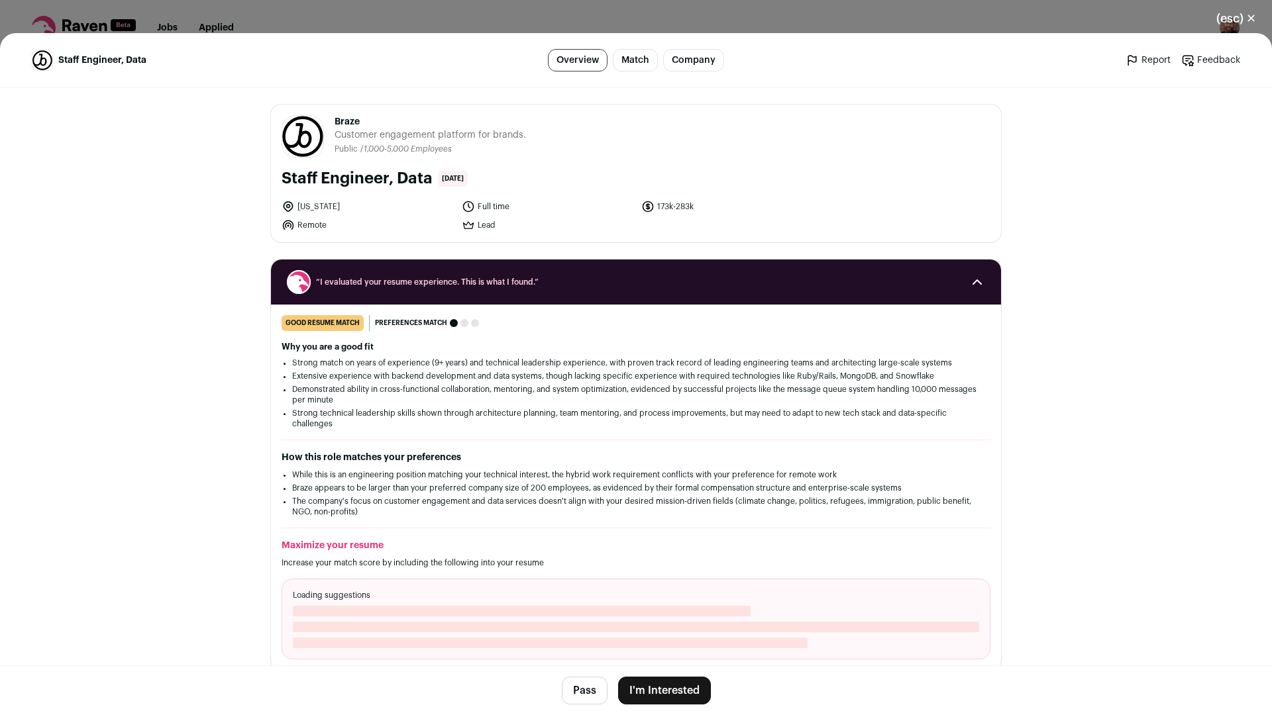
click at [590, 690] on button "Pass" at bounding box center [585, 691] width 46 height 28
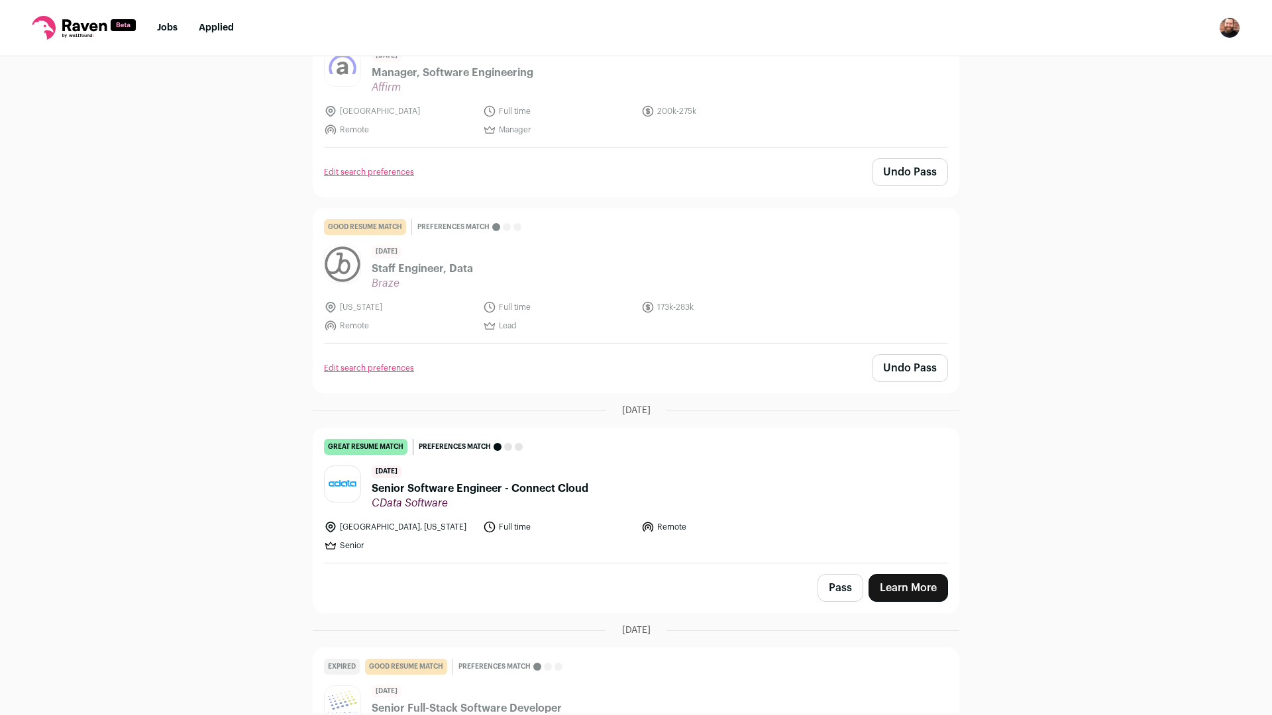
scroll to position [2344, 0]
click at [824, 574] on button "Pass" at bounding box center [840, 586] width 46 height 28
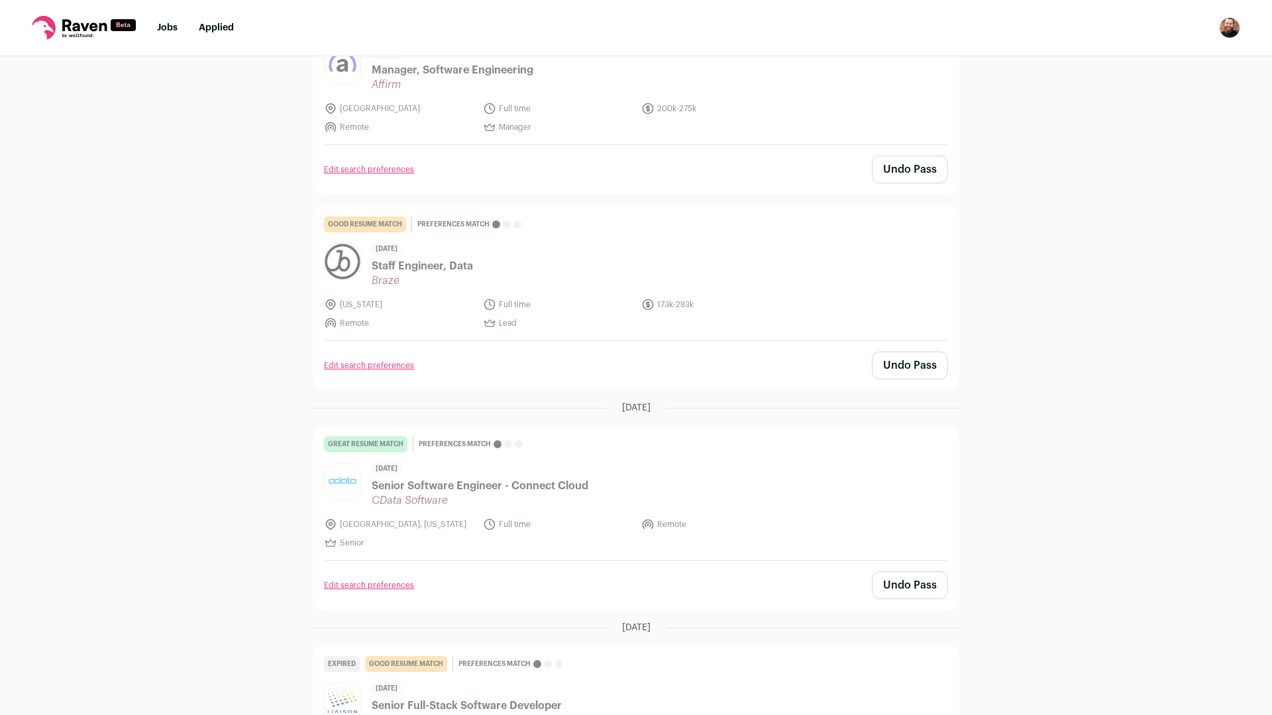
scroll to position [2978, 0]
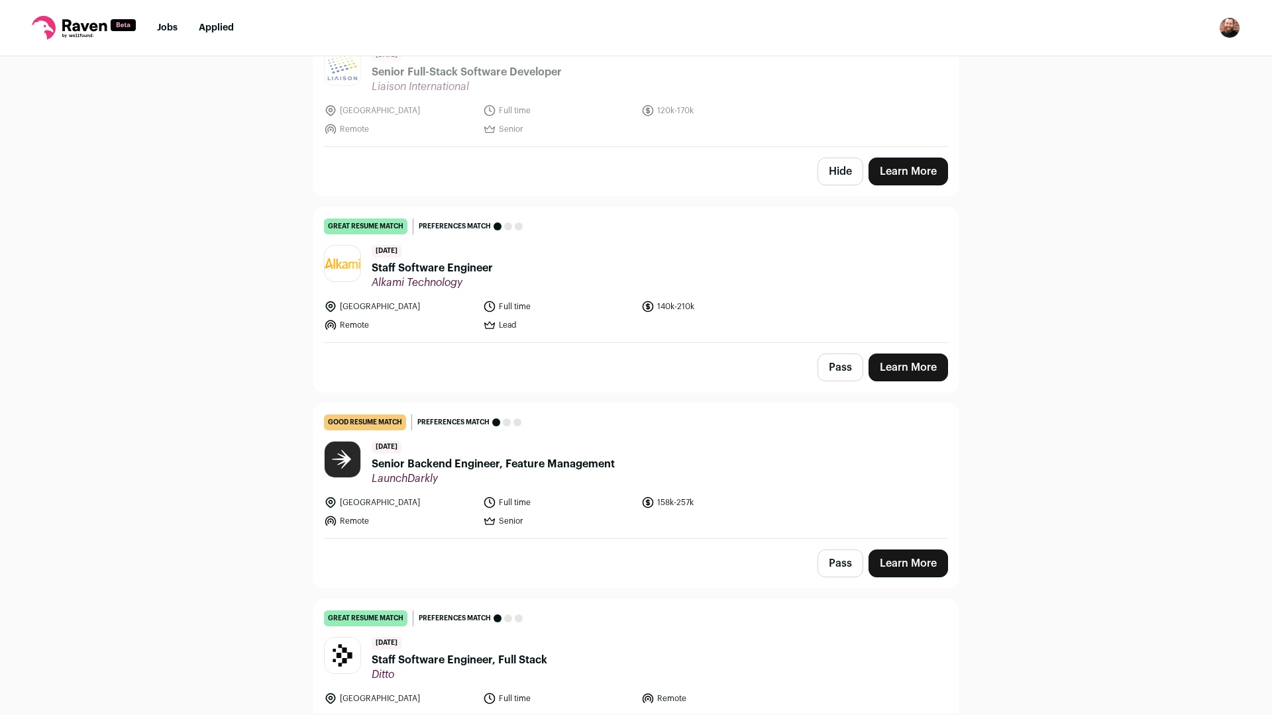
click at [831, 372] on button "Pass" at bounding box center [840, 368] width 46 height 28
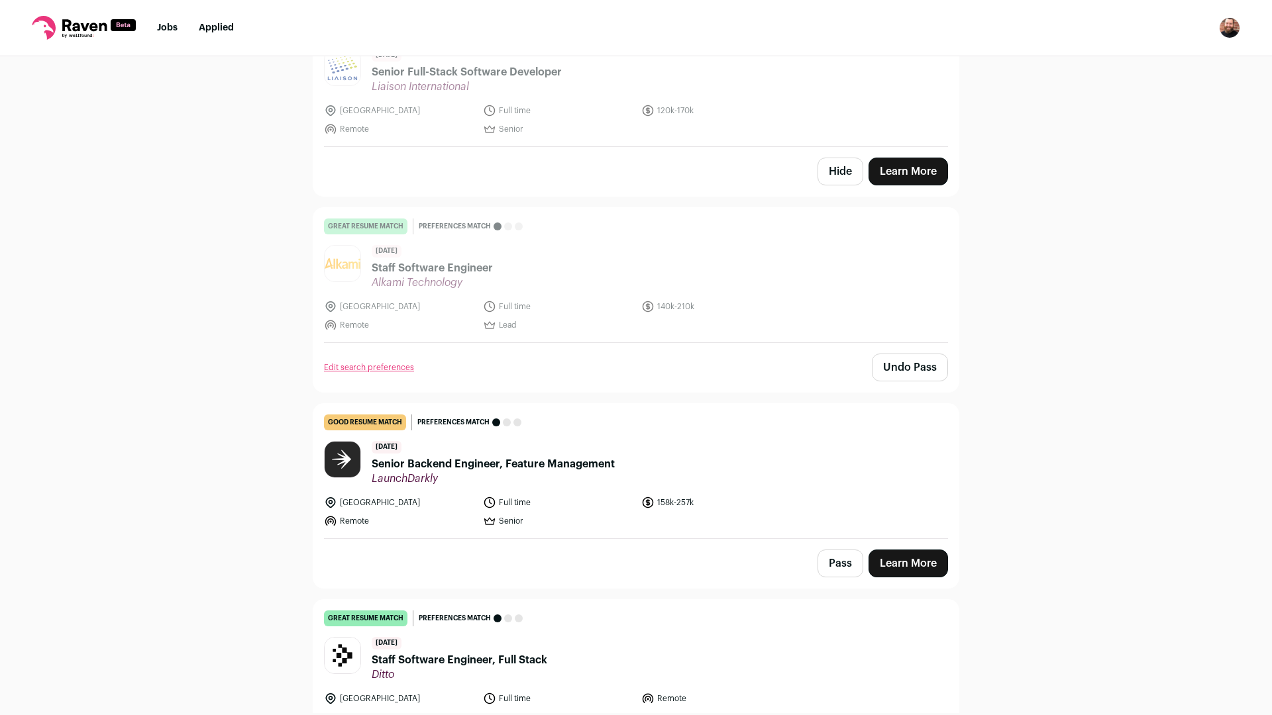
click at [831, 550] on button "Pass" at bounding box center [840, 564] width 46 height 28
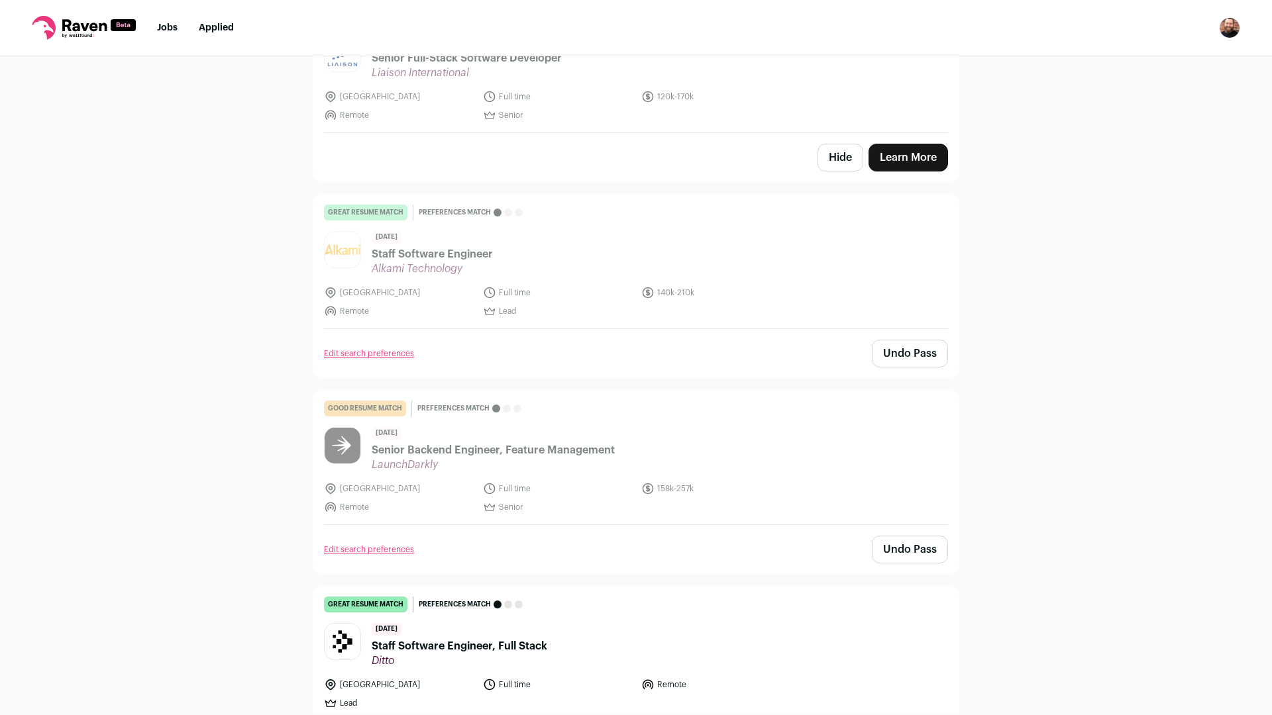
scroll to position [3042, 0]
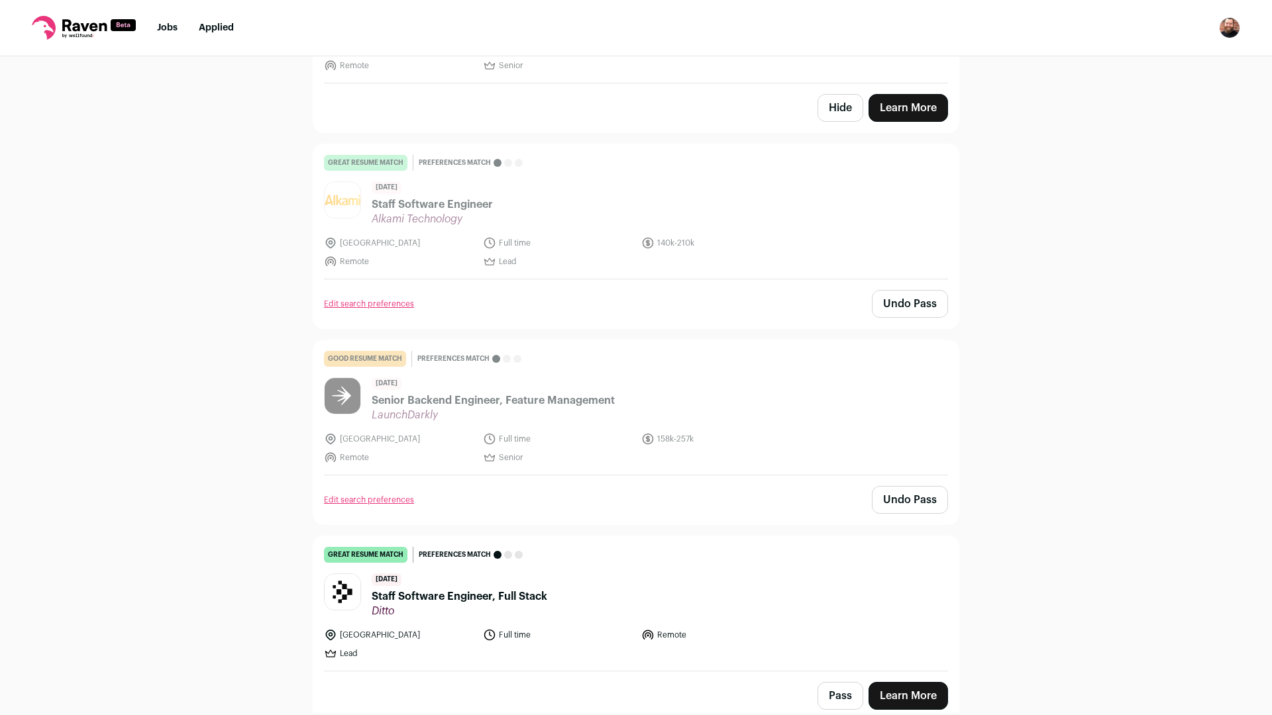
click at [641, 585] on header "[DATE] Staff Software Engineer, Full Stack Ditto" at bounding box center [636, 596] width 624 height 44
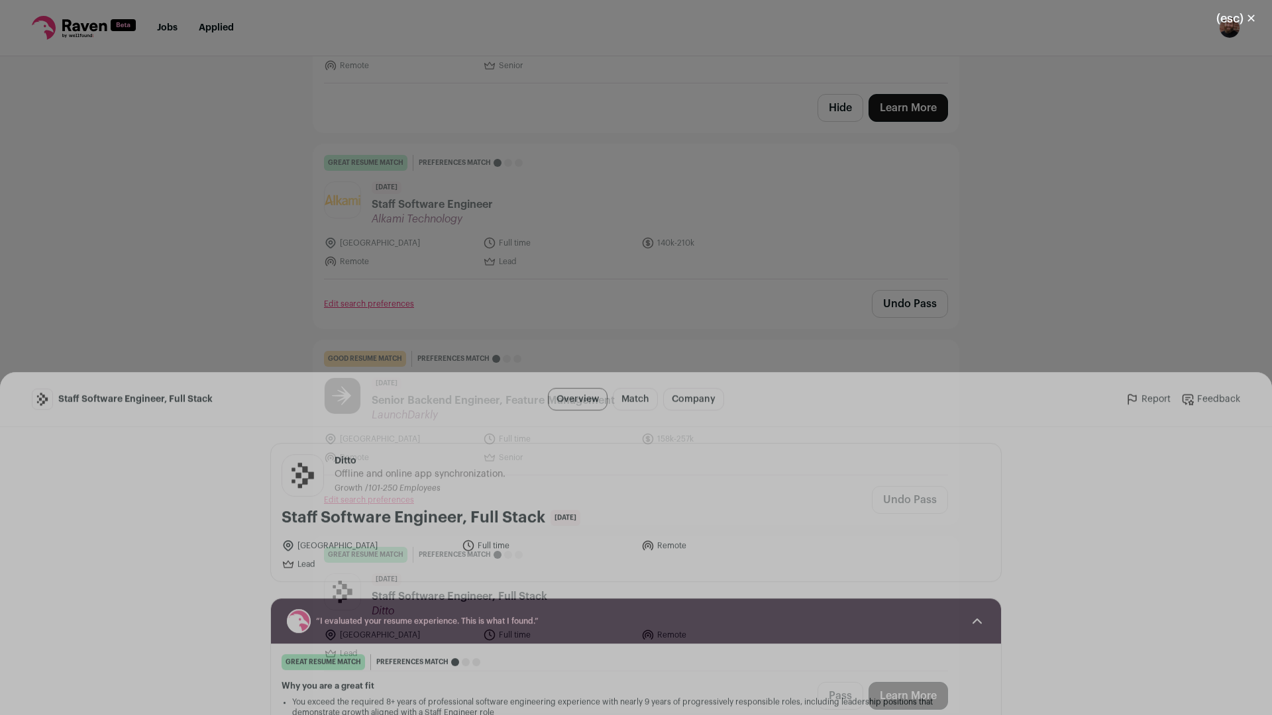
click at [580, 701] on button "Pass" at bounding box center [585, 691] width 46 height 28
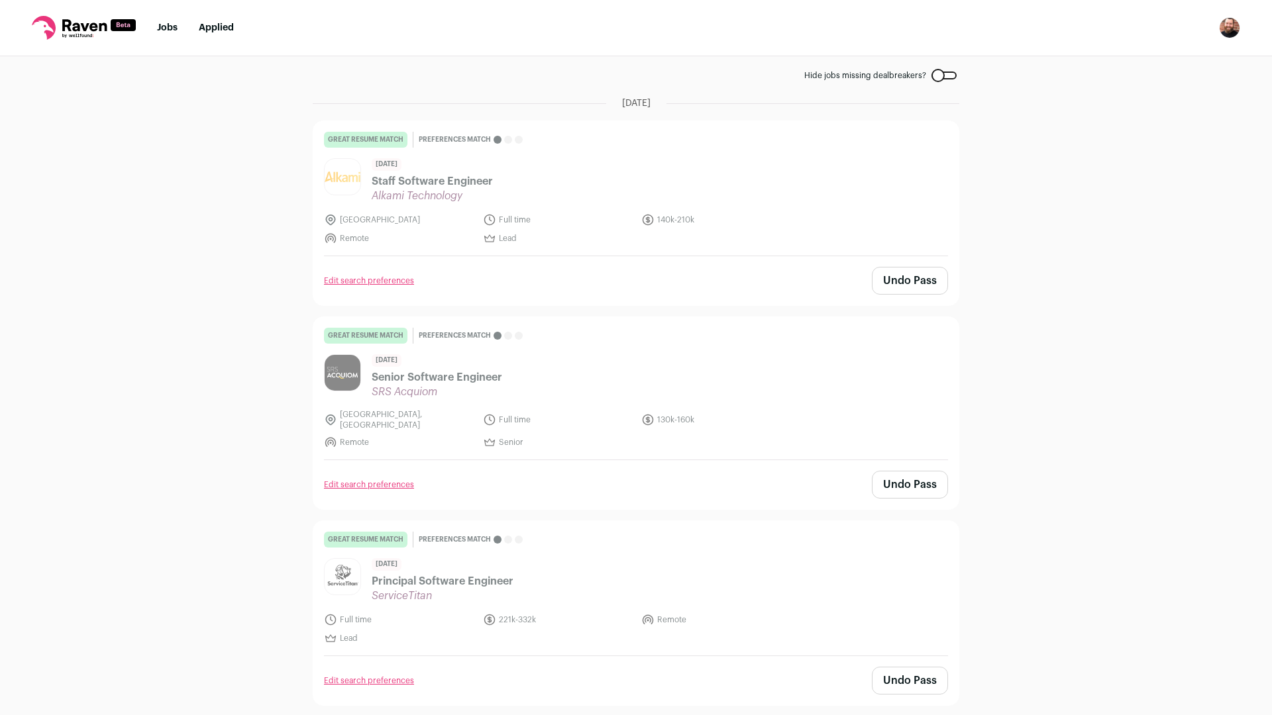
scroll to position [0, 0]
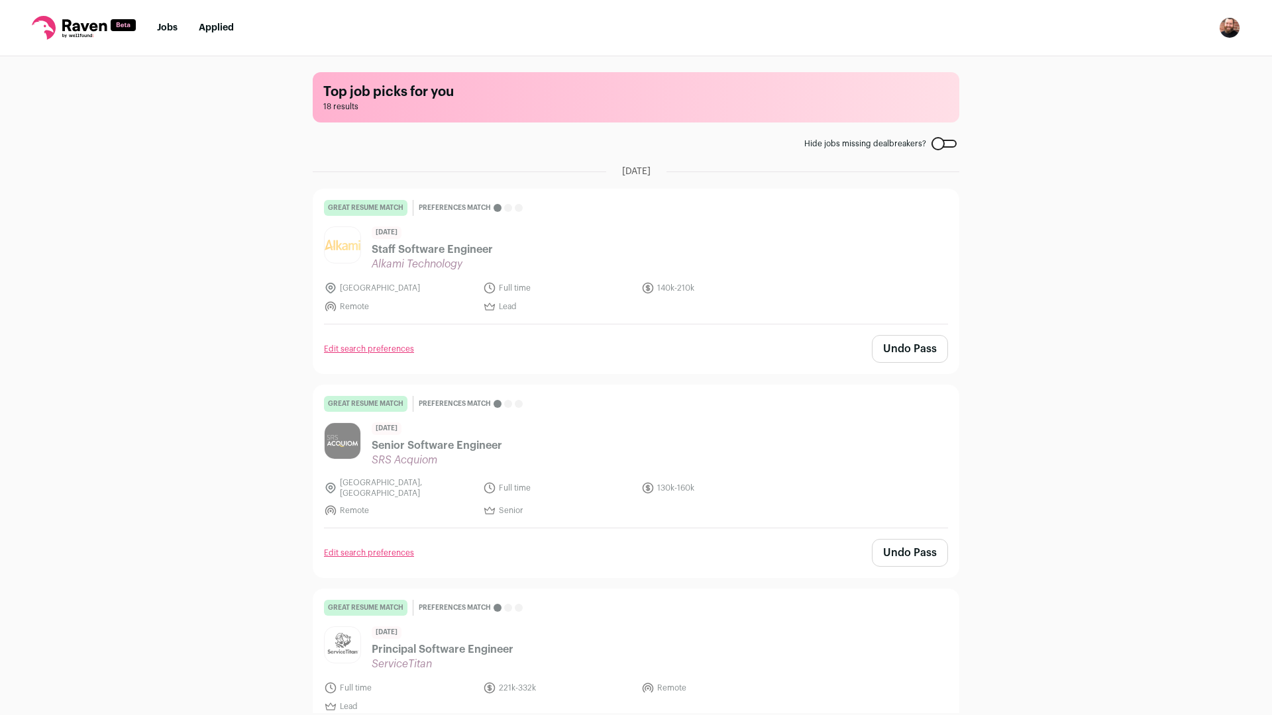
click at [163, 24] on link "Jobs" at bounding box center [167, 27] width 21 height 9
click at [164, 35] on nav "Jobs Applied Settings Notifications Preferences Resume FAQs Logout" at bounding box center [636, 28] width 1272 height 56
click at [64, 28] on icon at bounding box center [84, 25] width 44 height 12
